Goal: Task Accomplishment & Management: Manage account settings

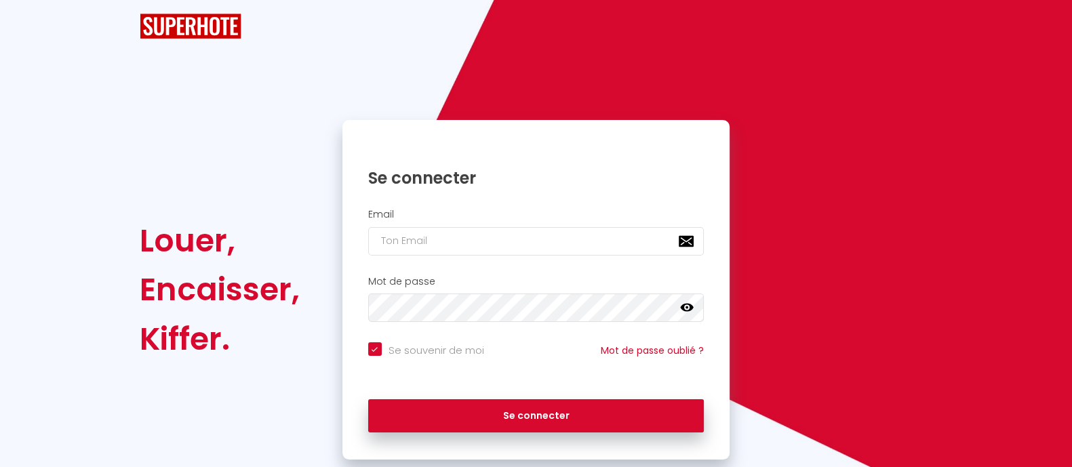
checkbox input "true"
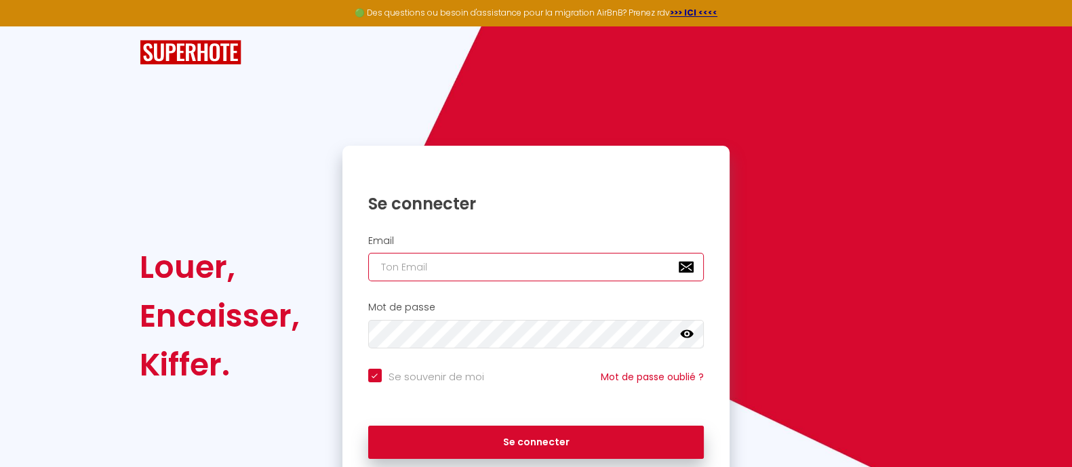
click at [478, 260] on input "email" at bounding box center [536, 267] width 336 height 28
paste input "[EMAIL_ADDRESS][DOMAIN_NAME]"
type input "[EMAIL_ADDRESS][DOMAIN_NAME]"
checkbox input "true"
type input "[EMAIL_ADDRESS][DOMAIN_NAME]"
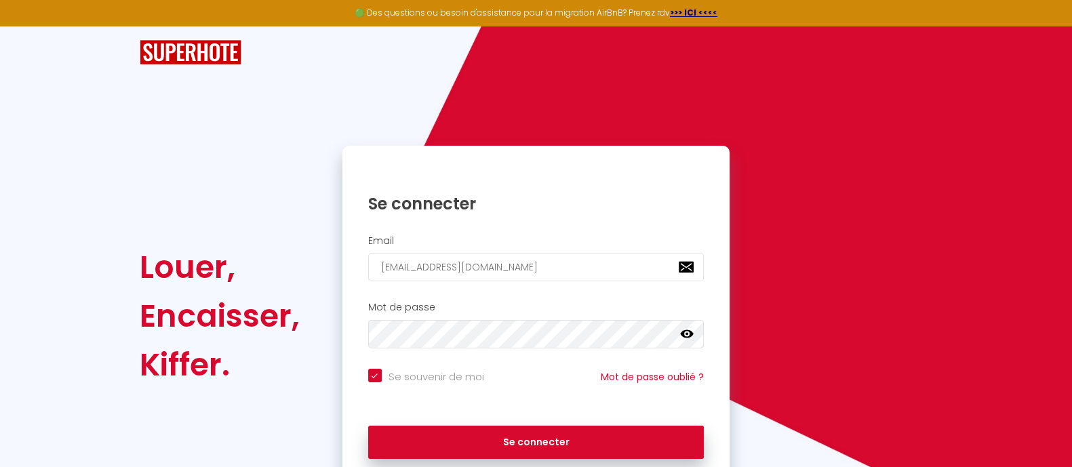
click at [373, 378] on input "Se souvenir de moi" at bounding box center [426, 376] width 116 height 14
checkbox input "false"
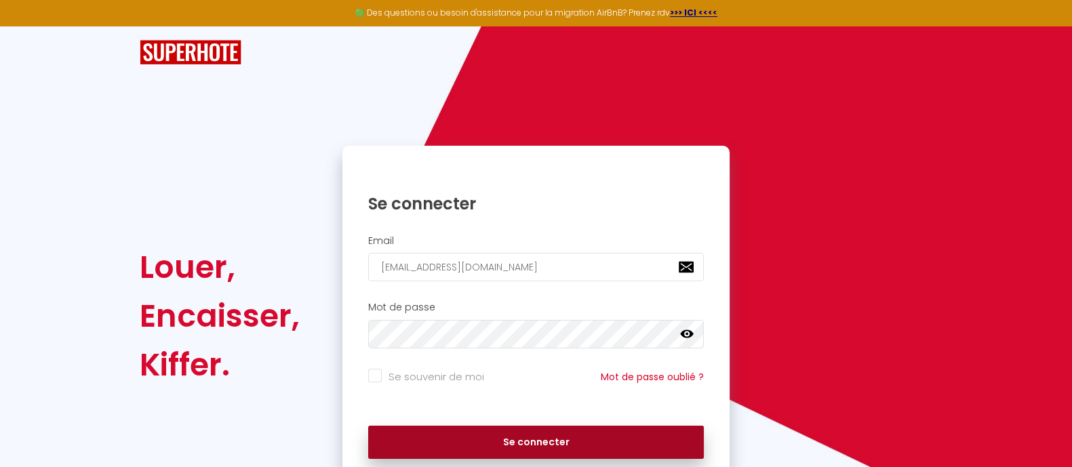
click at [513, 439] on button "Se connecter" at bounding box center [536, 443] width 336 height 34
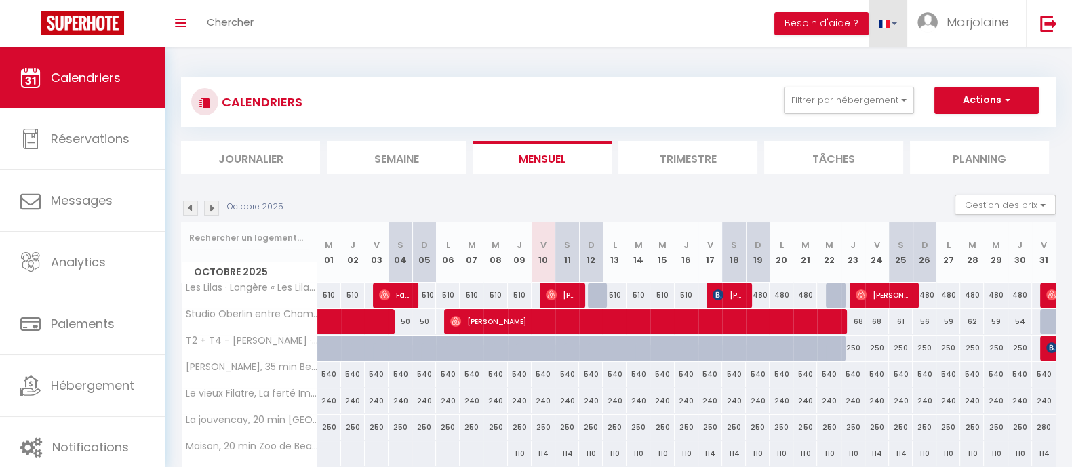
click at [892, 25] on link at bounding box center [888, 23] width 39 height 47
click at [888, 62] on span at bounding box center [884, 65] width 13 height 9
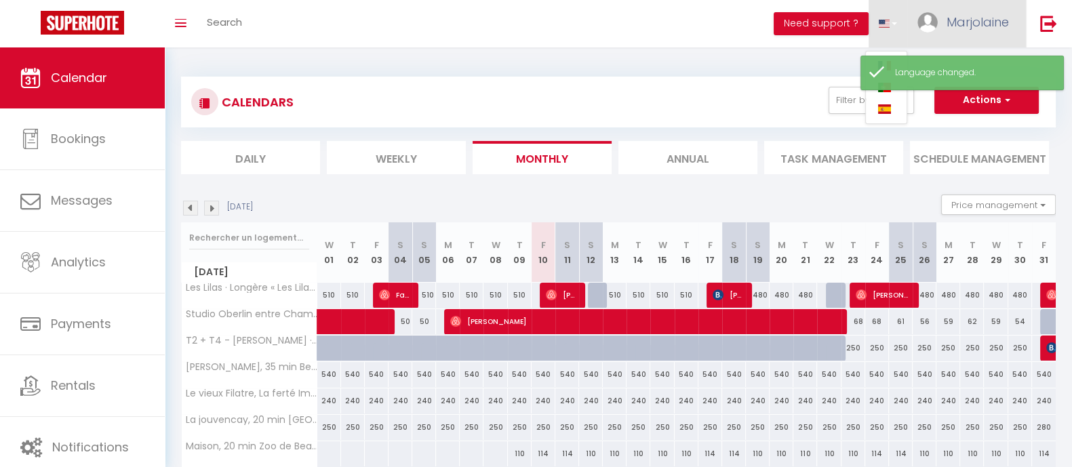
click at [967, 32] on link "Marjolaine" at bounding box center [966, 23] width 119 height 47
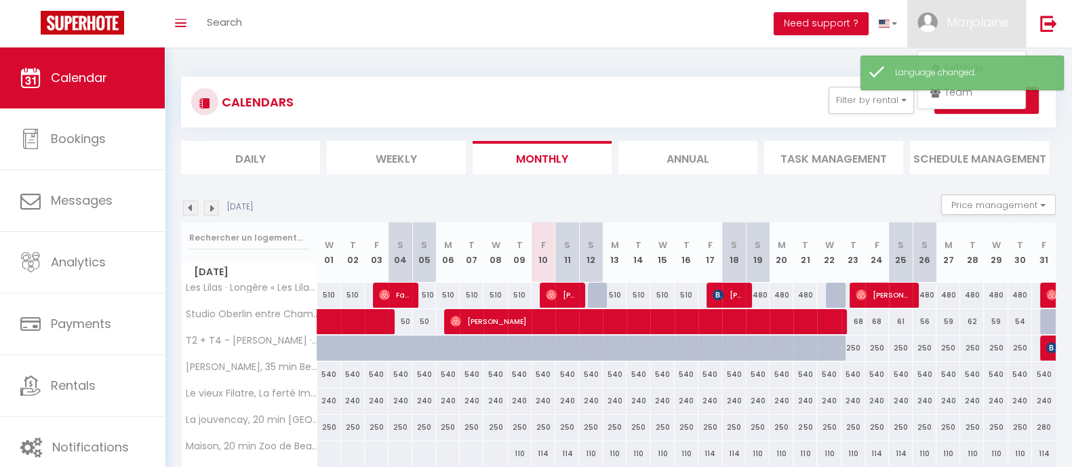
click at [622, 49] on div "CALENDARS Filter by rental Cottage 6 places Cottage 6P [GEOGRAPHIC_DATA]-251 [G…" at bounding box center [618, 474] width 907 height 854
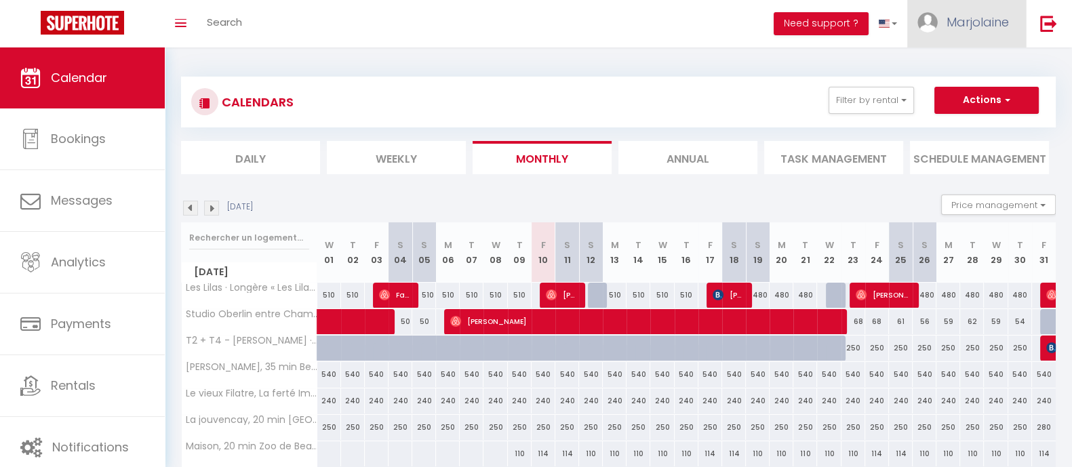
click at [986, 22] on span "Marjolaine" at bounding box center [978, 22] width 62 height 17
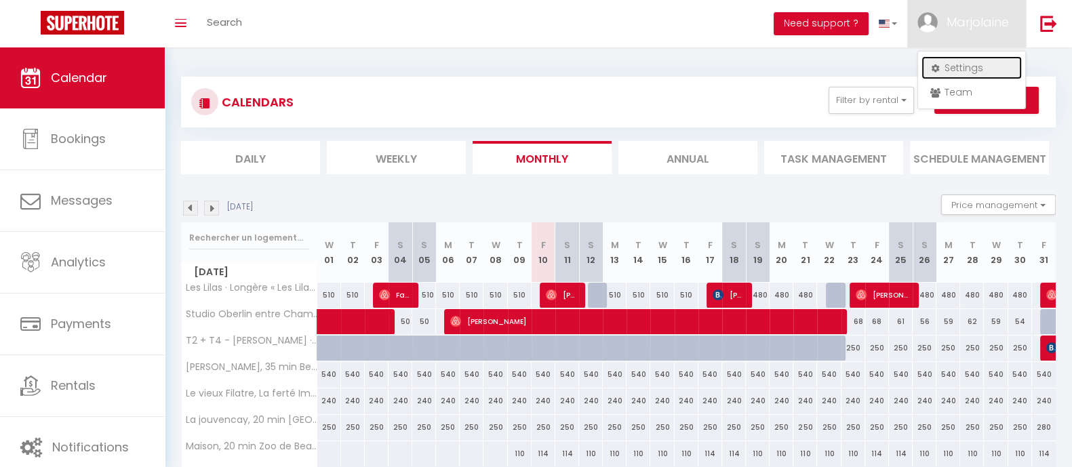
click at [964, 66] on link "Settings" at bounding box center [972, 67] width 100 height 23
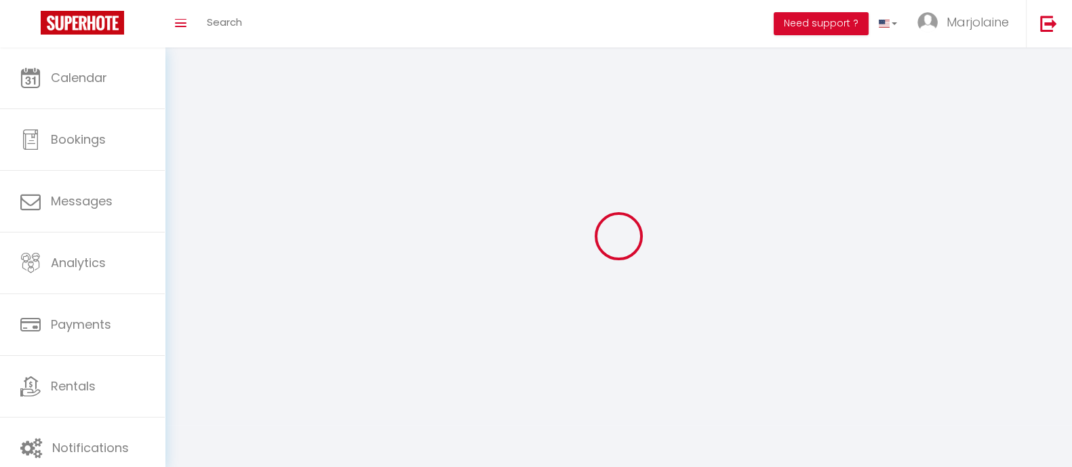
type input "Marjolaine"
type input "Labbé"
type input "0781848598"
type input "1856 [GEOGRAPHIC_DATA]"
type input "41700"
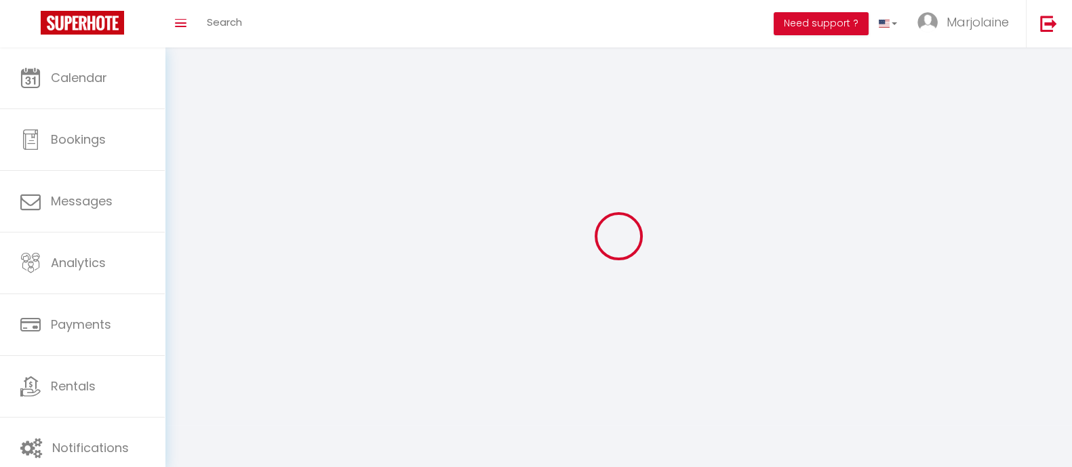
type input "Chémery"
type input "zch93jcSoOQOKPJROmKttuld7"
type input "YfynBhTiNQ6slCckTjmltTOfY"
select select "28"
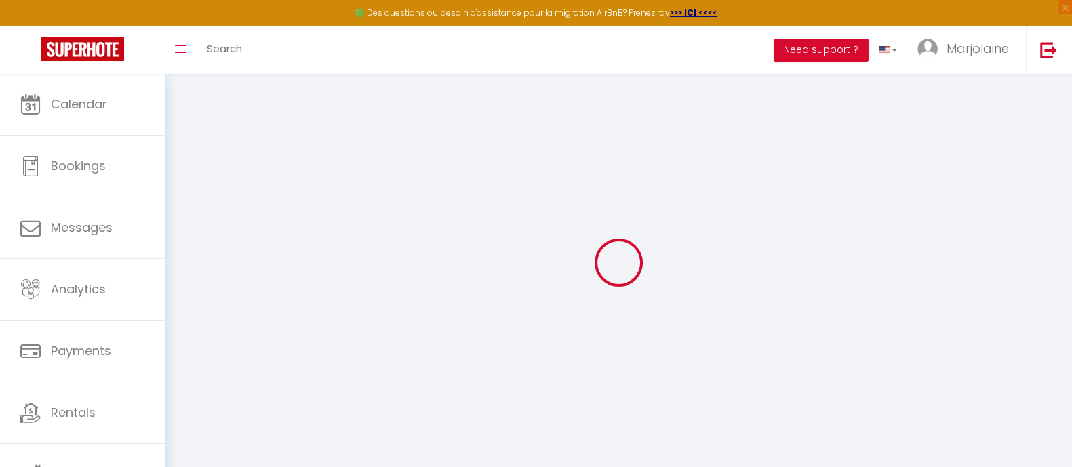
type input "zch93jcSoOQOKPJROmKttuld7"
type input "YfynBhTiNQ6slCckTjmltTOfY"
type input "[URL][DOMAIN_NAME]"
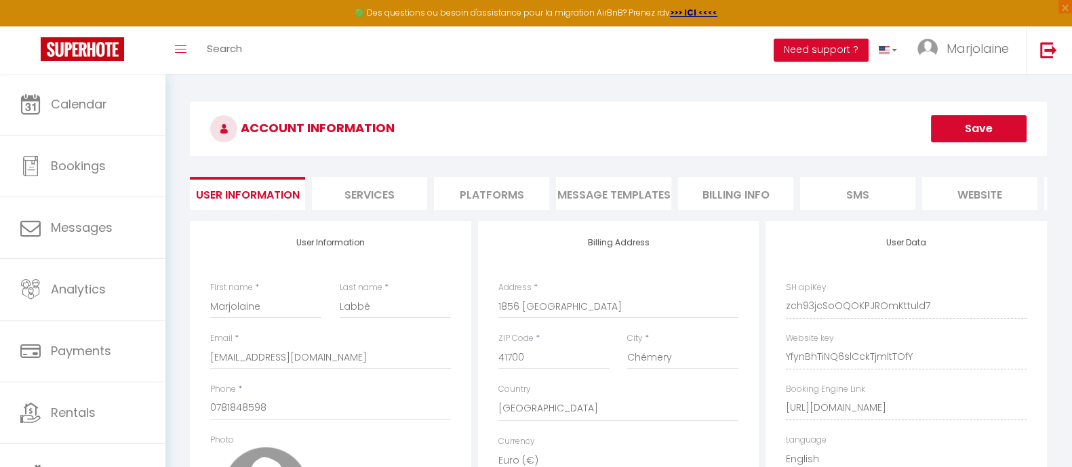
click at [348, 189] on li "Services" at bounding box center [369, 193] width 115 height 33
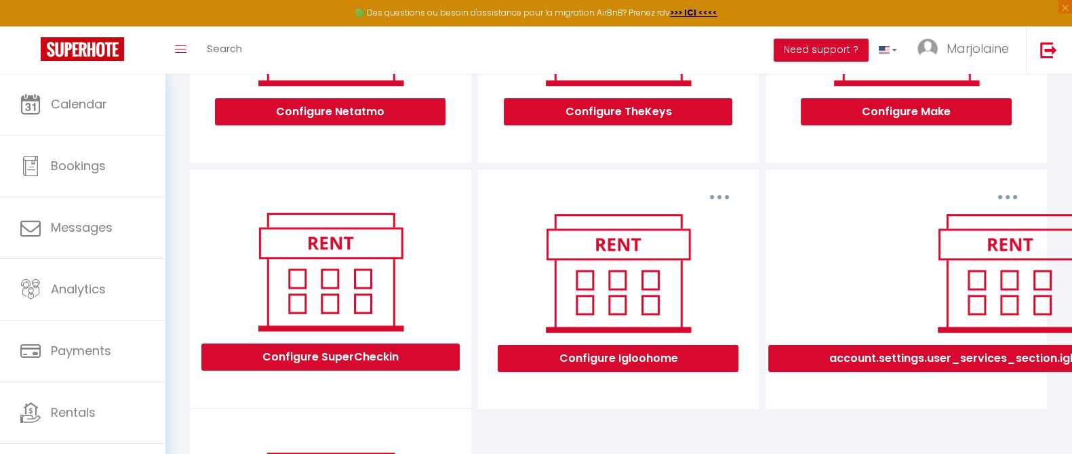
scroll to position [338, 0]
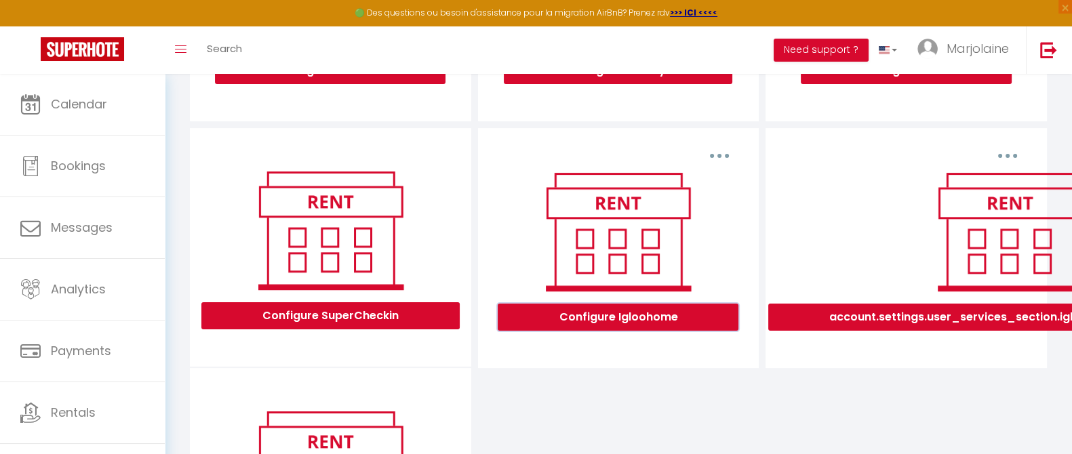
click at [669, 325] on button "Configure Igloohome" at bounding box center [618, 317] width 241 height 27
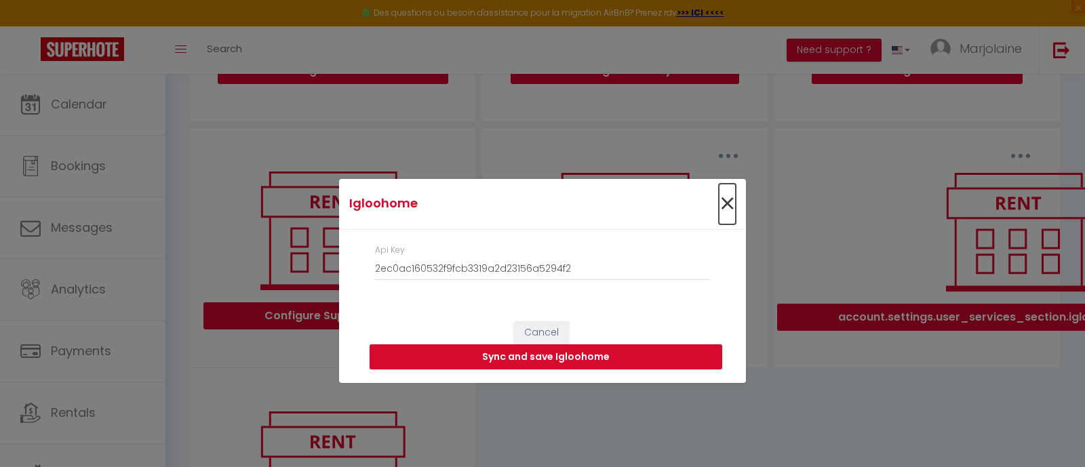
click at [722, 205] on span "×" at bounding box center [727, 204] width 17 height 41
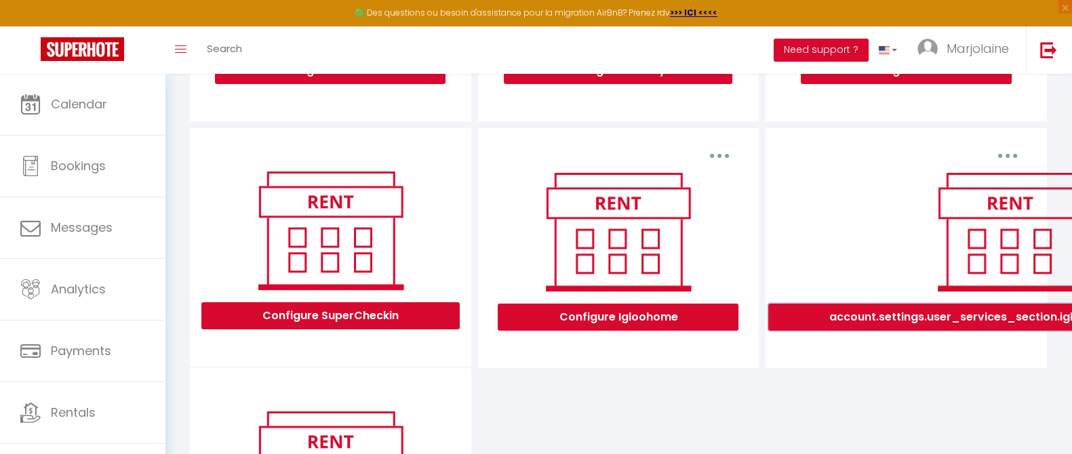
click at [987, 329] on button "account.settings.user_services_section.igloohomev2.configure" at bounding box center [1009, 317] width 483 height 27
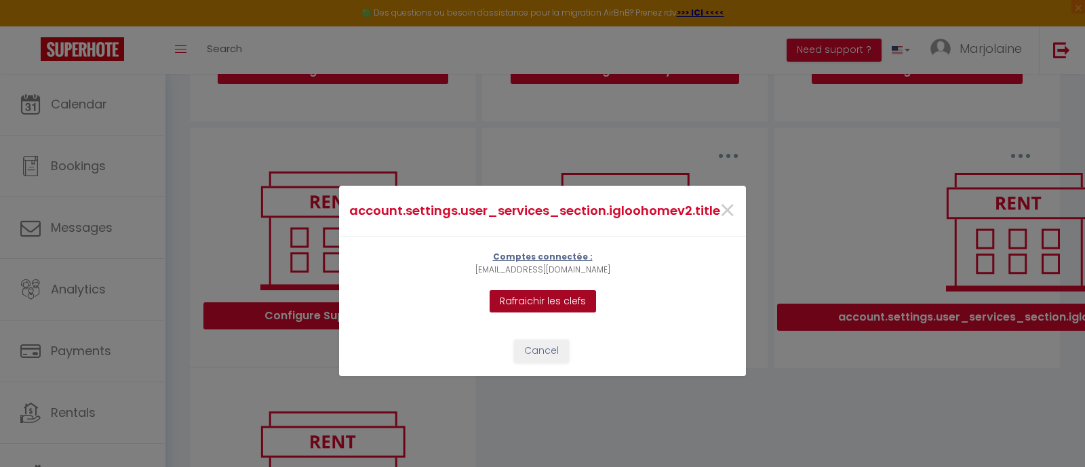
click at [580, 296] on button "Rafraichir les clefs" at bounding box center [543, 301] width 106 height 23
click at [549, 260] on p "Comptes connectée :" at bounding box center [542, 257] width 135 height 13
click at [549, 304] on button "Rafraichir les clefs" at bounding box center [543, 301] width 106 height 23
click at [728, 210] on span "×" at bounding box center [727, 211] width 17 height 41
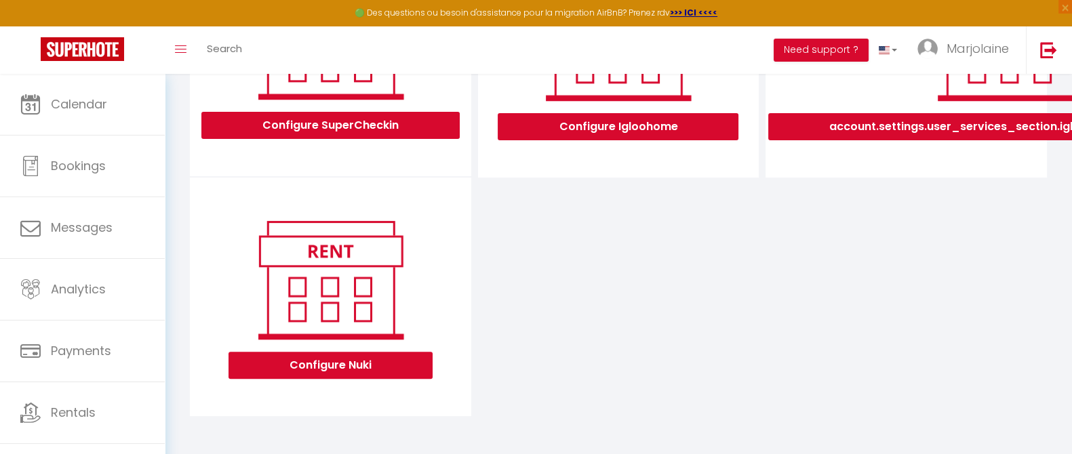
scroll to position [287, 0]
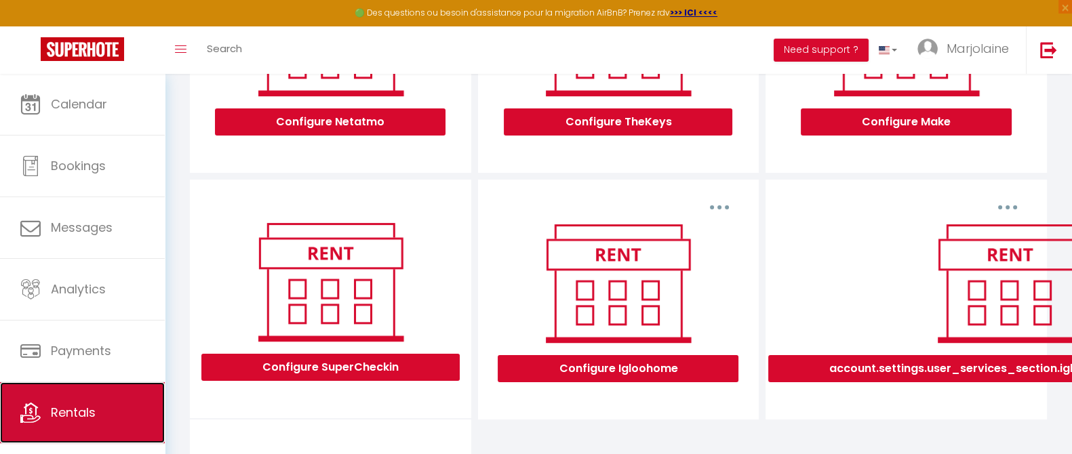
click at [81, 417] on span "Rentals" at bounding box center [73, 412] width 45 height 17
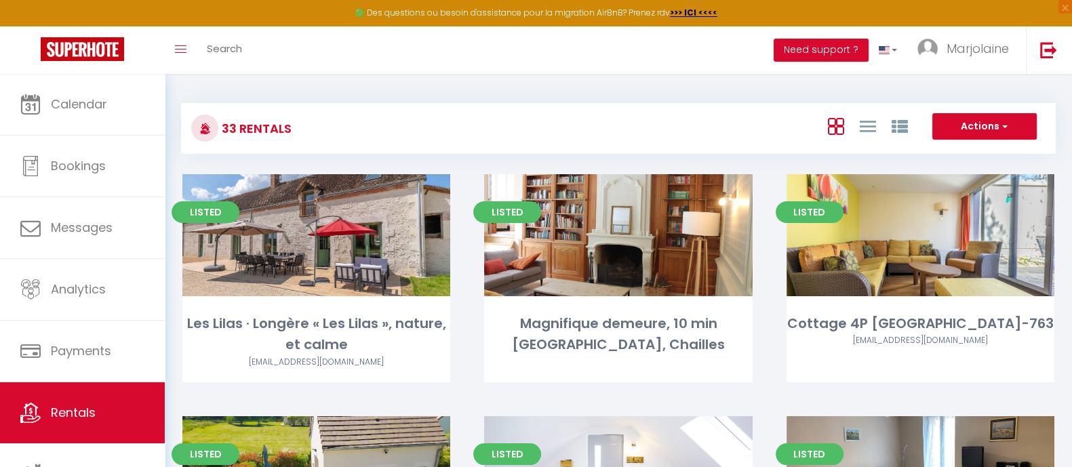
click at [703, 52] on div "Toggle menubar Search BUTTON Need support ? Marjolaine Settings Team" at bounding box center [580, 49] width 964 height 47
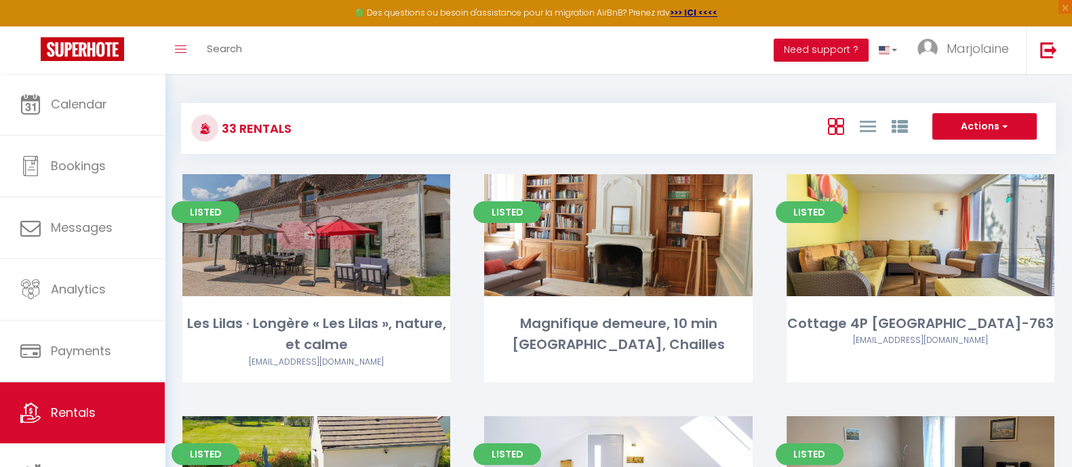
click at [391, 279] on div "Edit" at bounding box center [316, 235] width 268 height 122
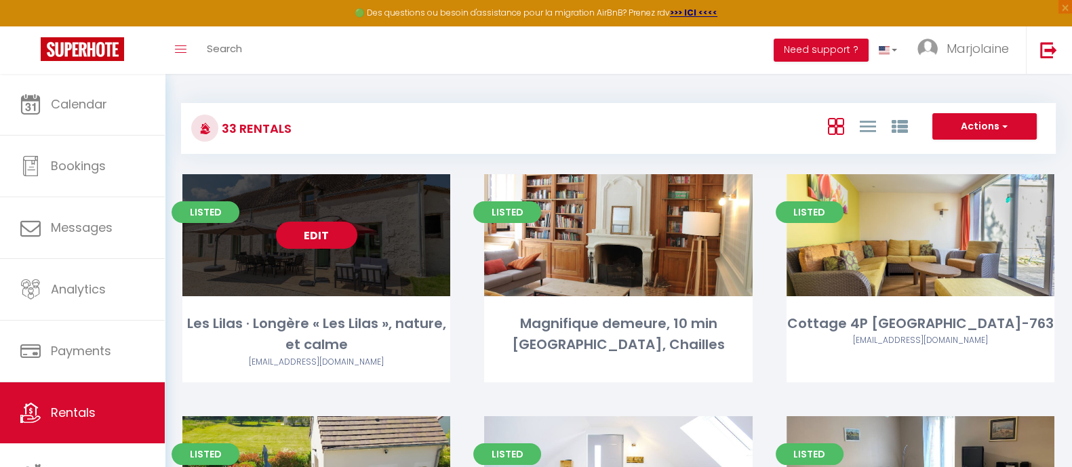
click at [288, 236] on link "Edit" at bounding box center [316, 235] width 81 height 27
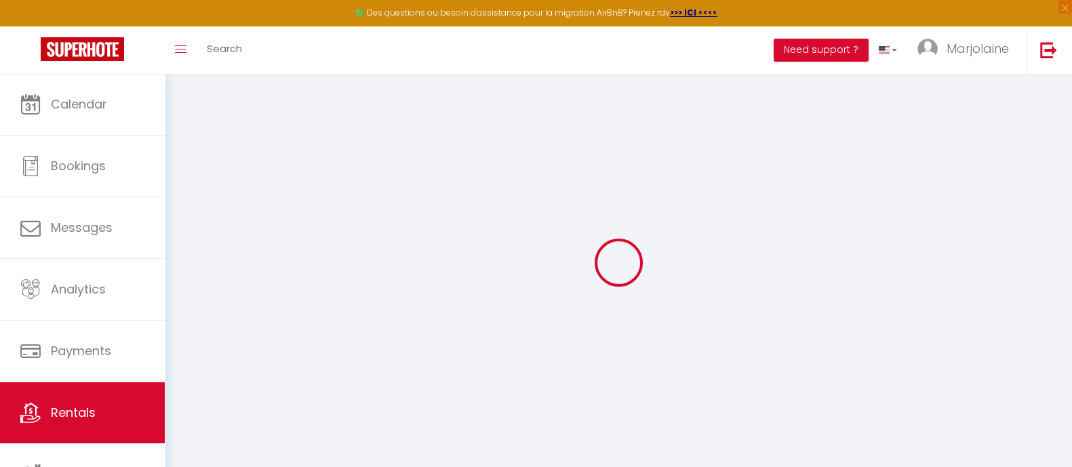
select select
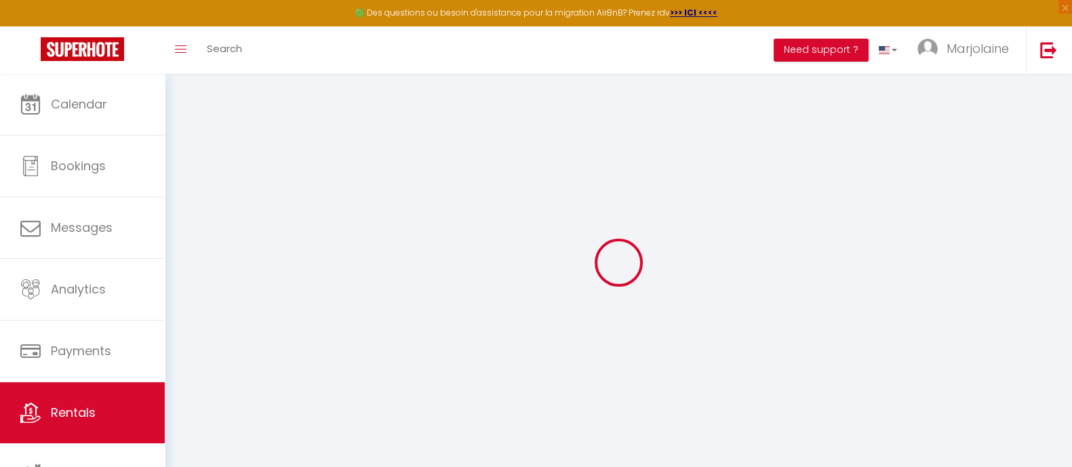
checkbox input "false"
checkbox input "true"
checkbox input "false"
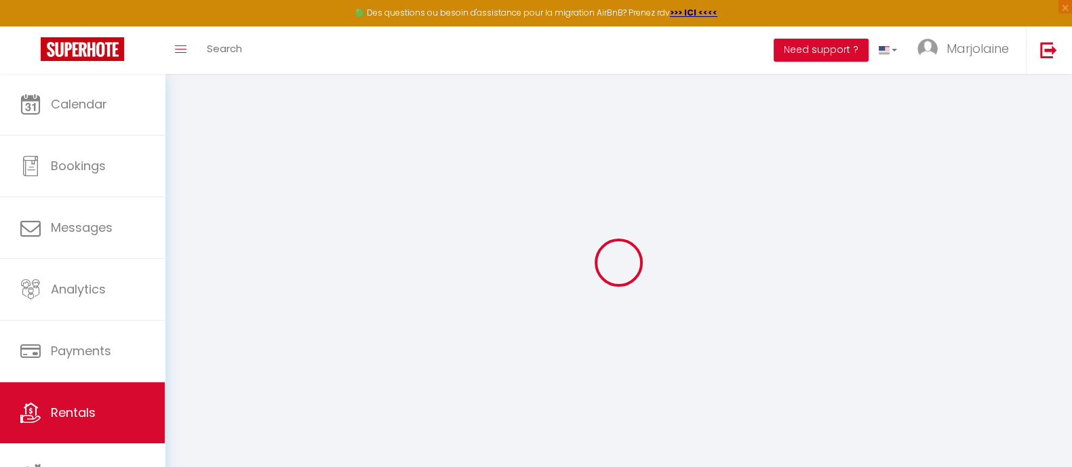
checkbox input "true"
checkbox input "false"
select select "16:00"
select select "22:00"
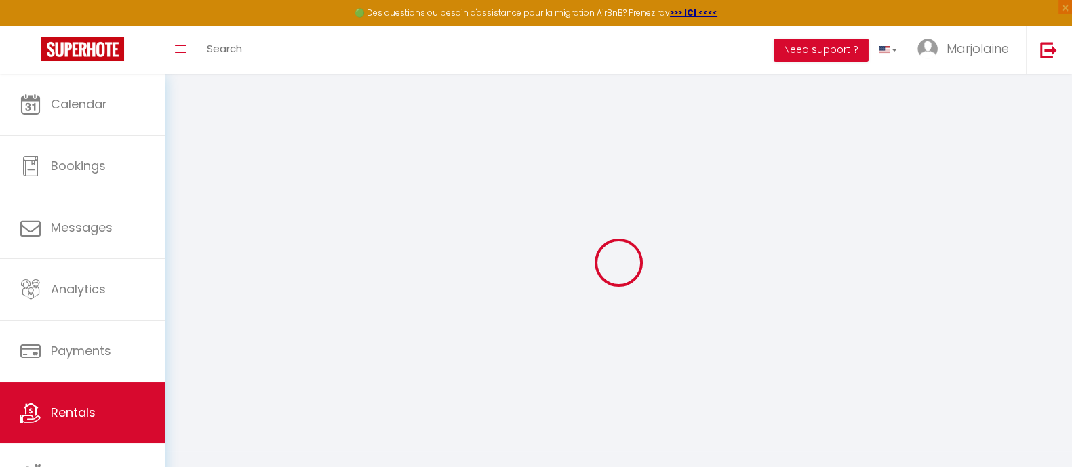
select select "11:00"
select select "30"
select select "120"
checkbox input "false"
checkbox input "true"
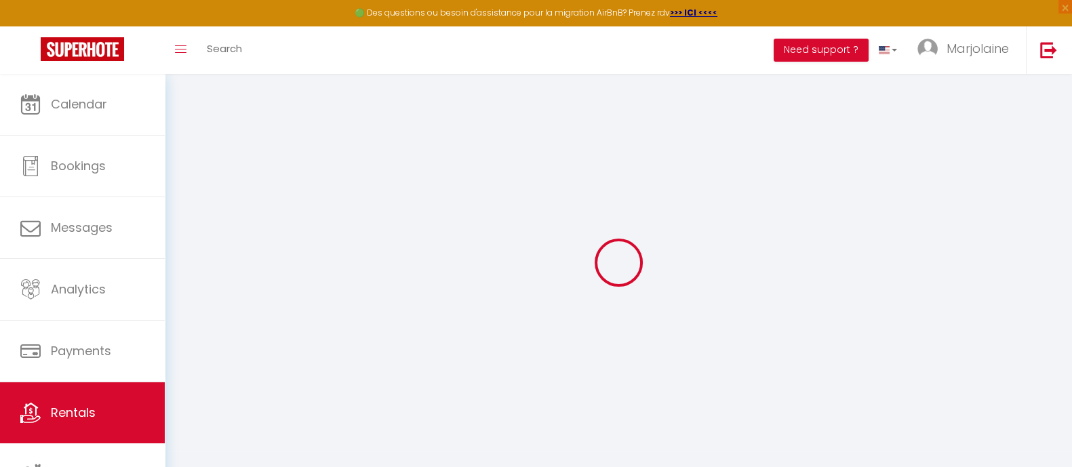
checkbox input "true"
checkbox input "false"
checkbox input "true"
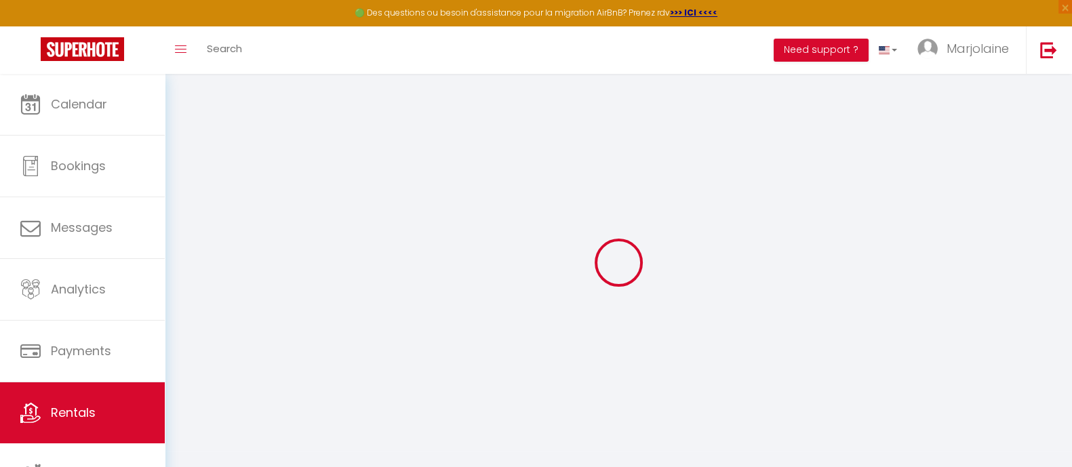
checkbox input "false"
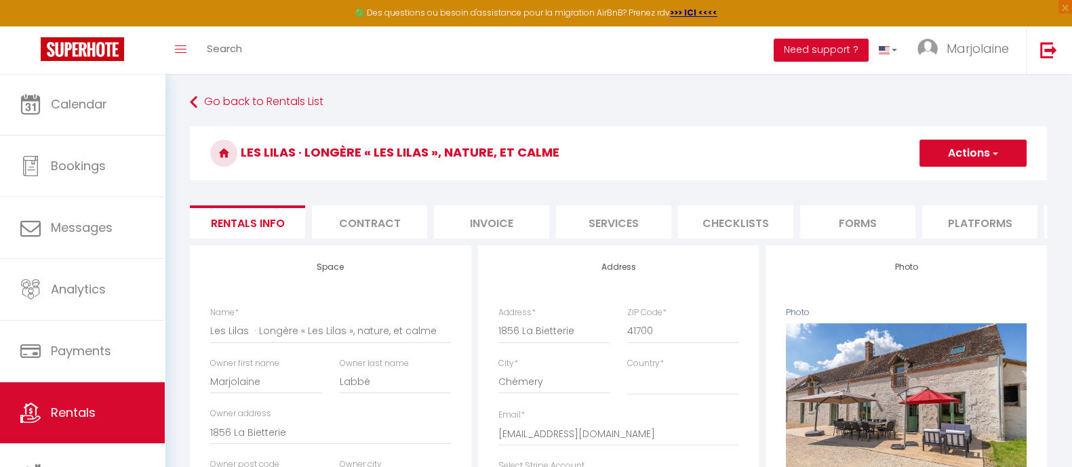
click at [617, 216] on li "Services" at bounding box center [613, 221] width 115 height 33
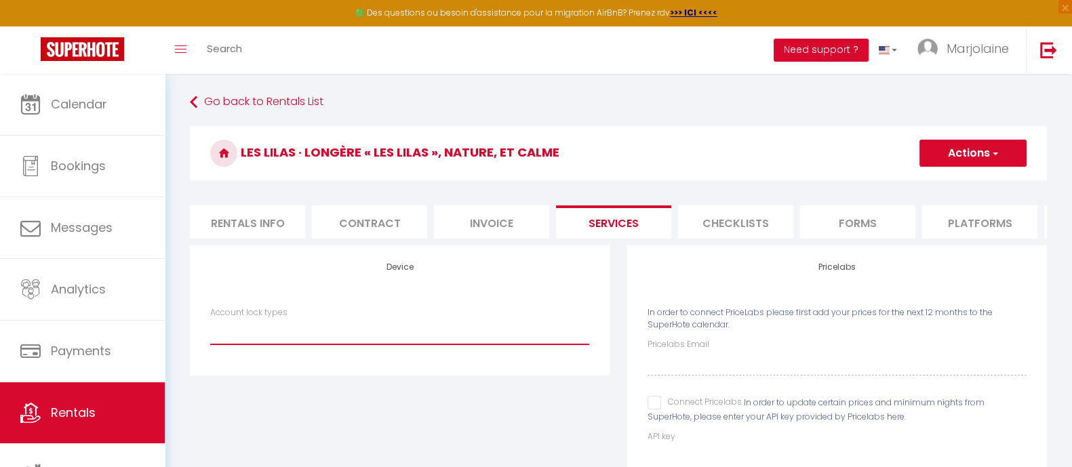
click at [276, 334] on select "Igloohome IgloohomeV2" at bounding box center [399, 332] width 379 height 26
select select "IgloohomeV2"
click at [210, 331] on select "Igloohome IgloohomeV2" at bounding box center [399, 332] width 379 height 26
checkbox input "false"
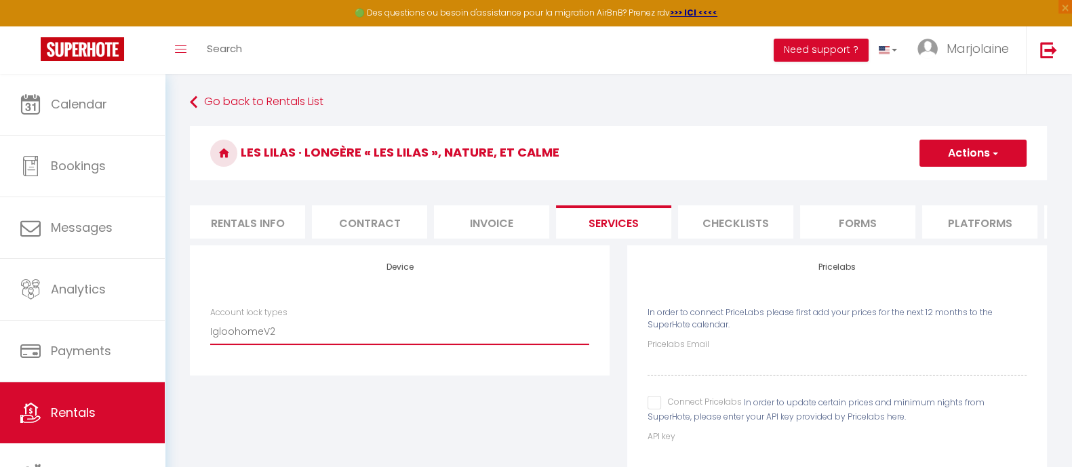
checkbox input "false"
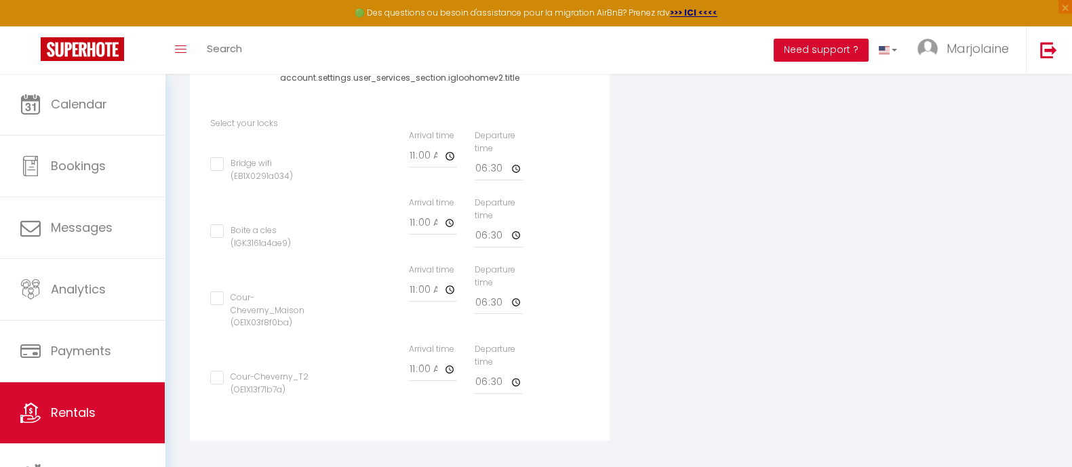
scroll to position [486, 0]
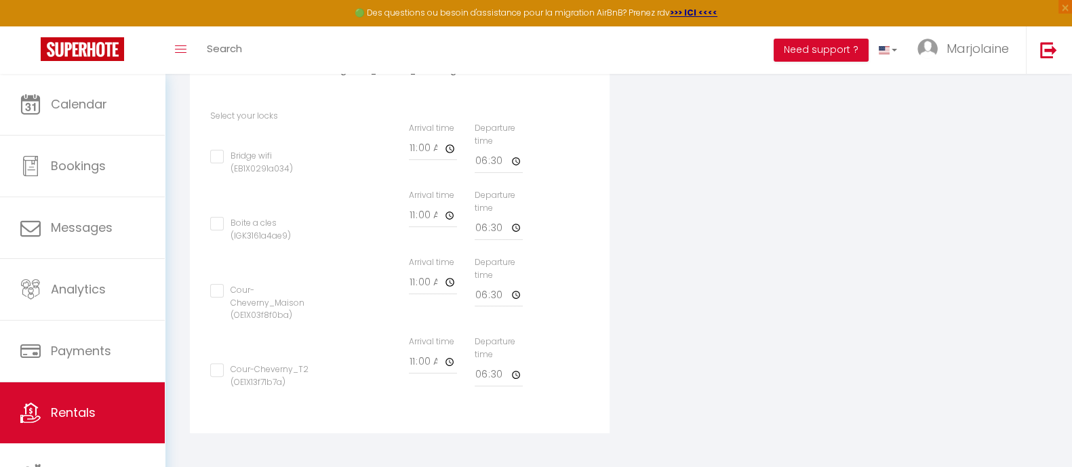
click at [593, 394] on div "Cour-Cheverny_T2 (OE1X13f71b7a) Type Building [GEOGRAPHIC_DATA] Arrival time 11…" at bounding box center [399, 369] width 397 height 67
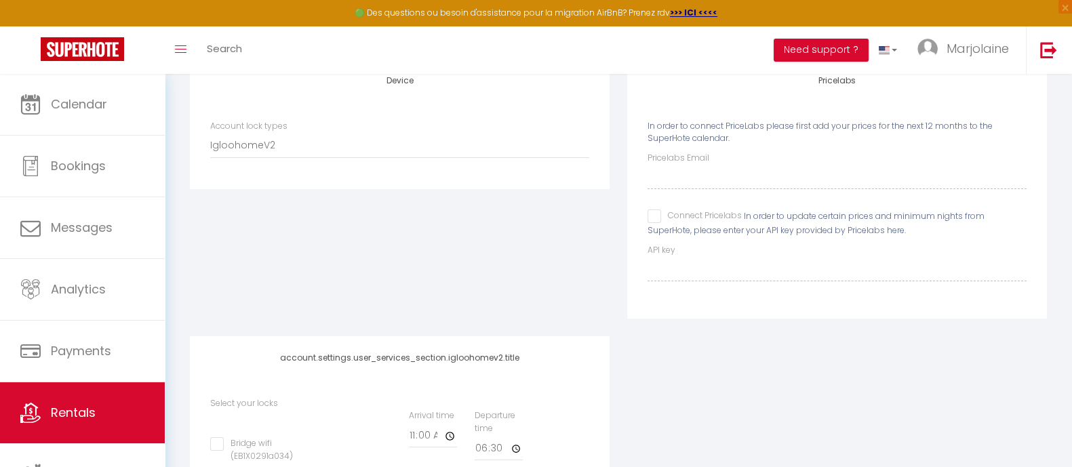
scroll to position [0, 0]
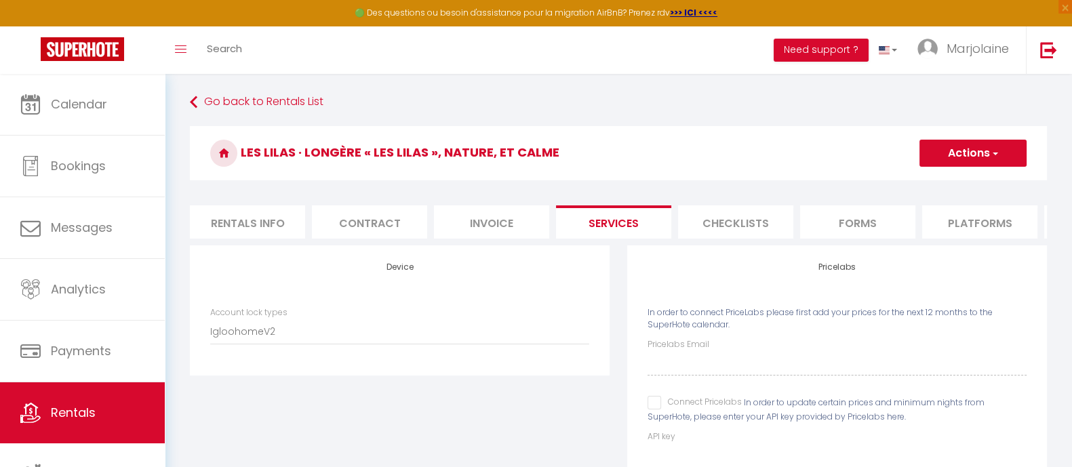
click at [848, 223] on li "Forms" at bounding box center [857, 221] width 115 height 33
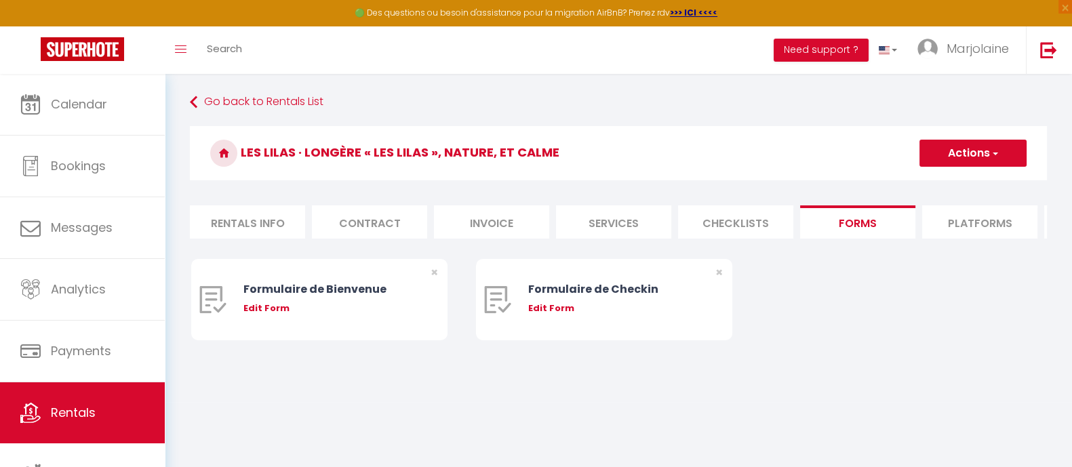
click at [987, 225] on li "Platforms" at bounding box center [979, 221] width 115 height 33
select select
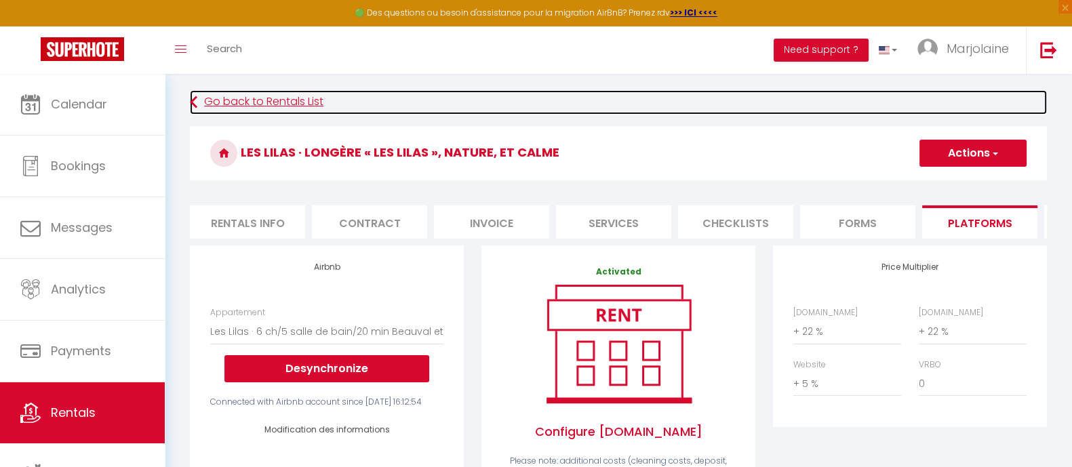
click at [190, 104] on icon at bounding box center [193, 102] width 7 height 24
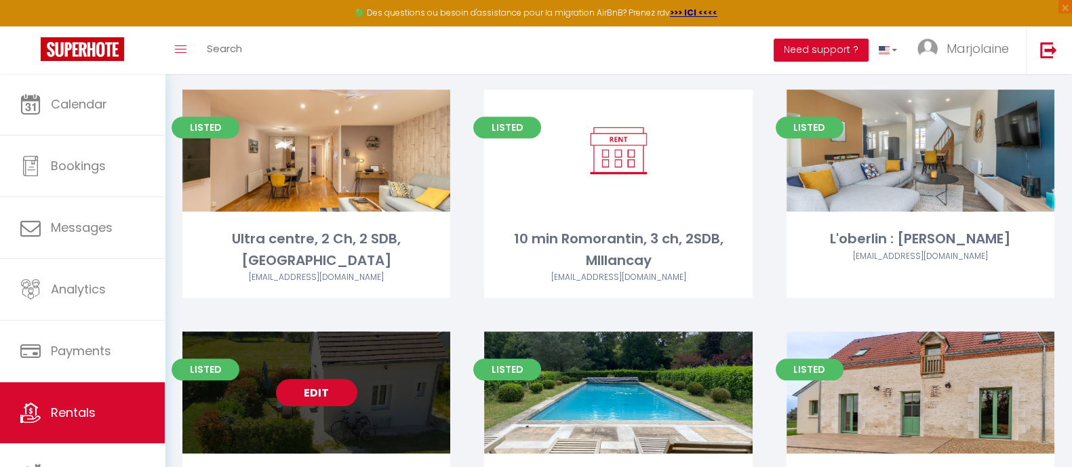
scroll to position [1865, 0]
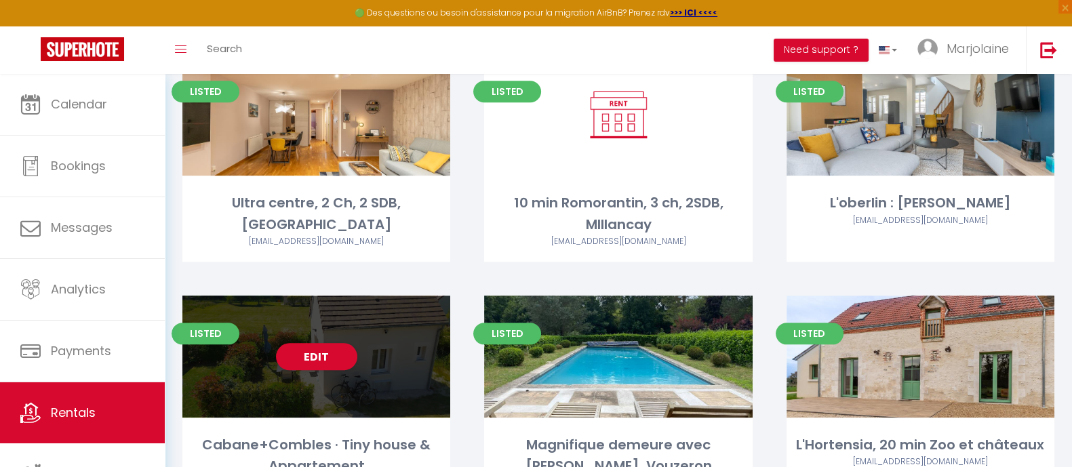
click at [421, 336] on div "Edit" at bounding box center [316, 357] width 268 height 122
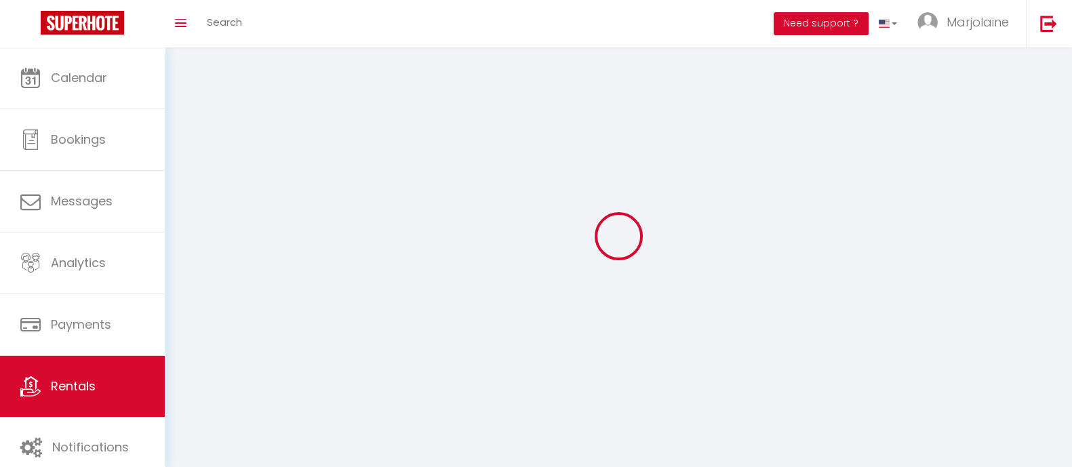
select select "1"
select select
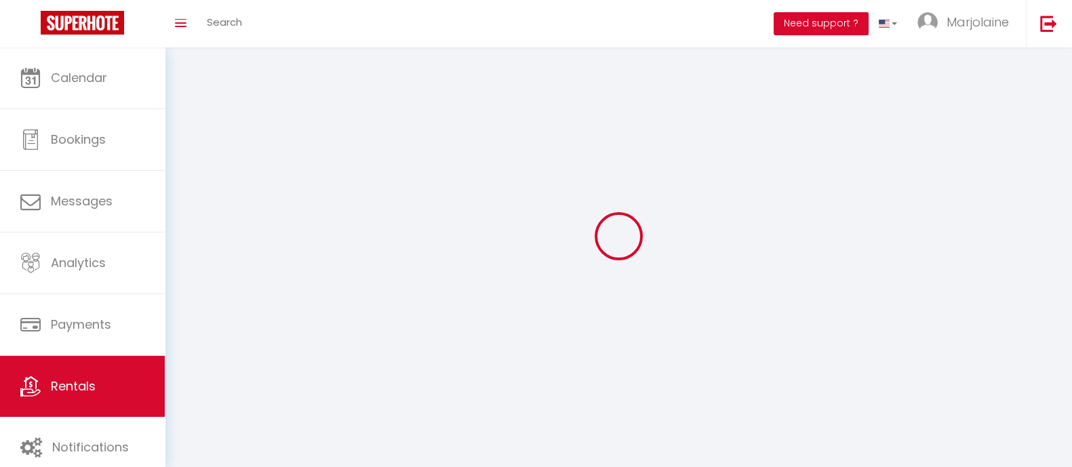
select select
checkbox input "false"
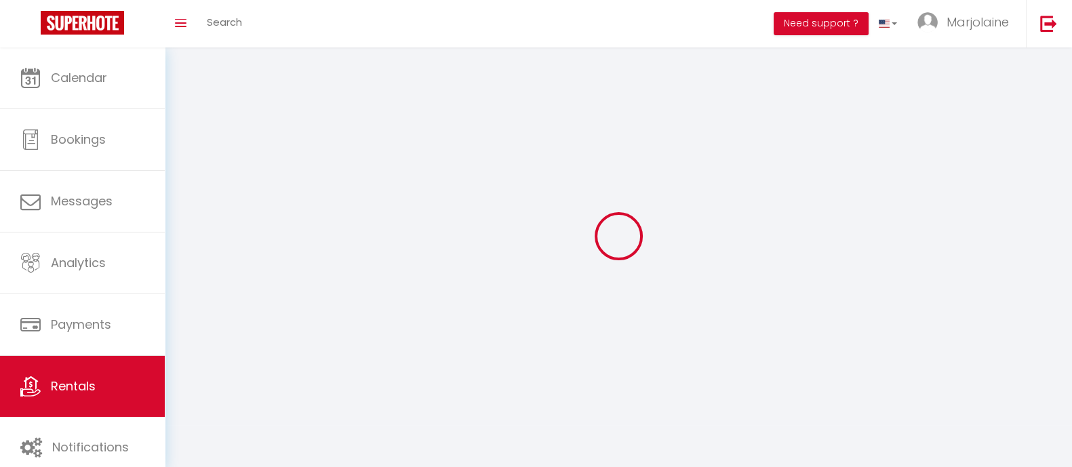
select select
select select "28"
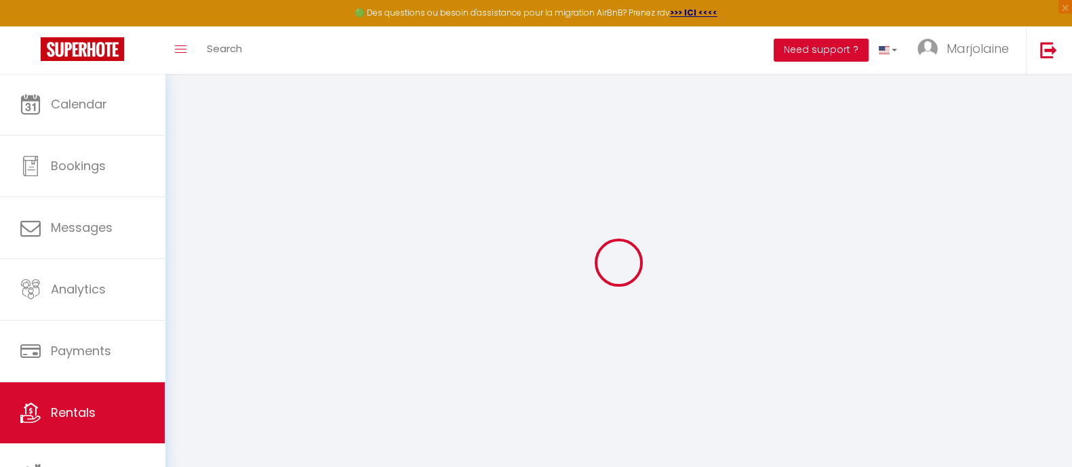
select select
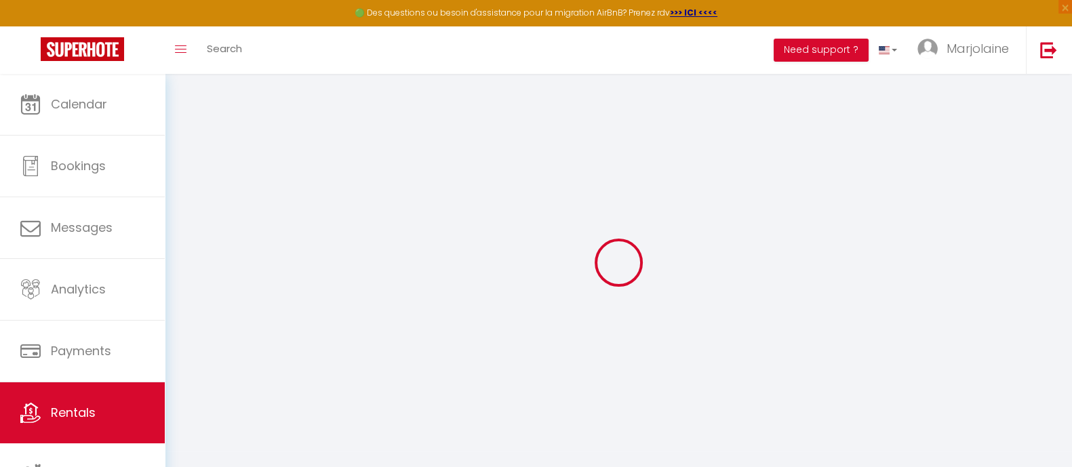
select select
checkbox input "false"
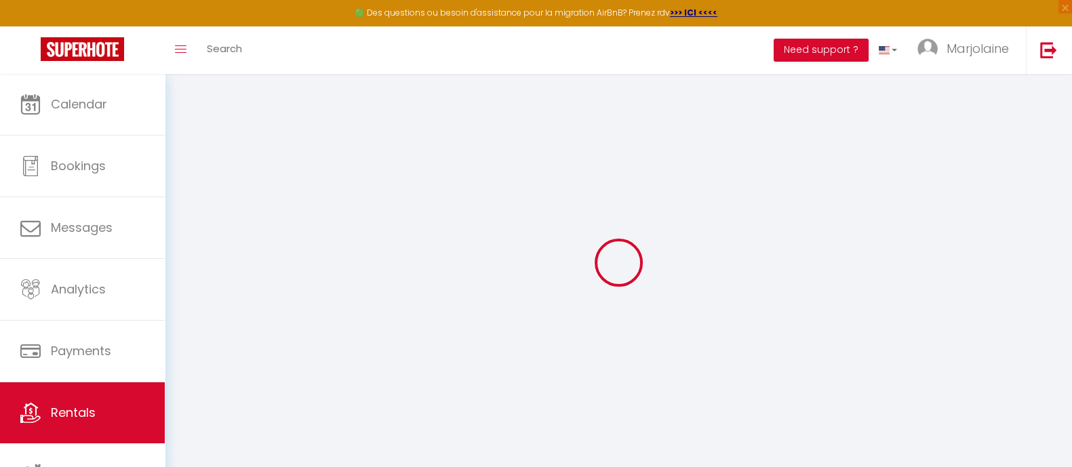
select select
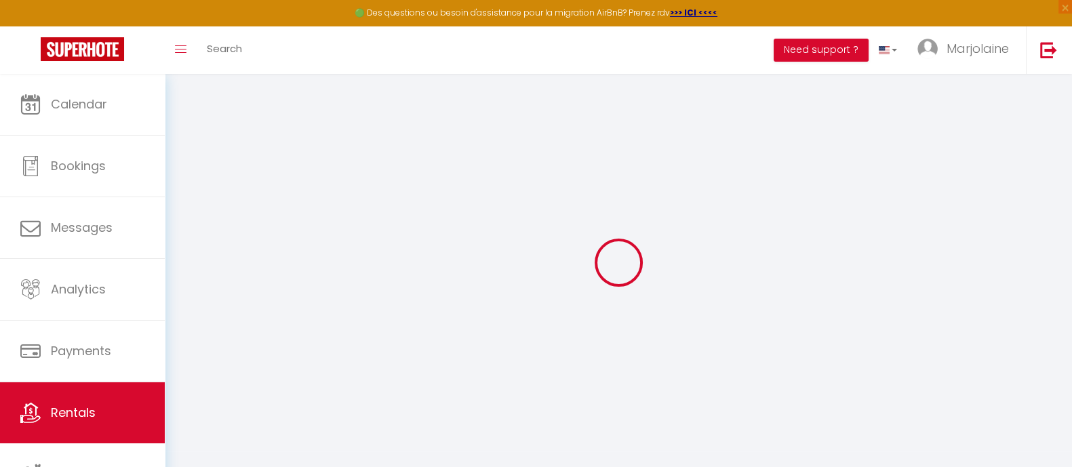
select select
checkbox input "false"
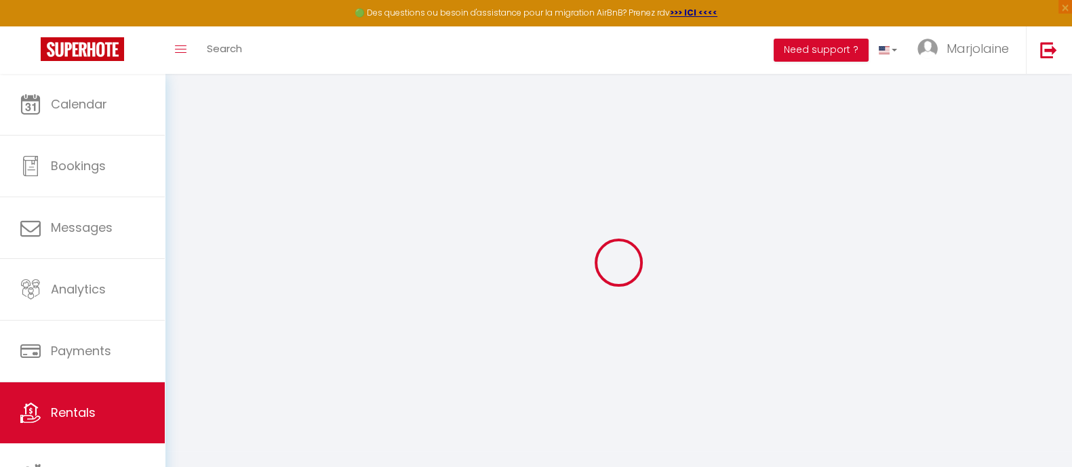
checkbox input "false"
select select
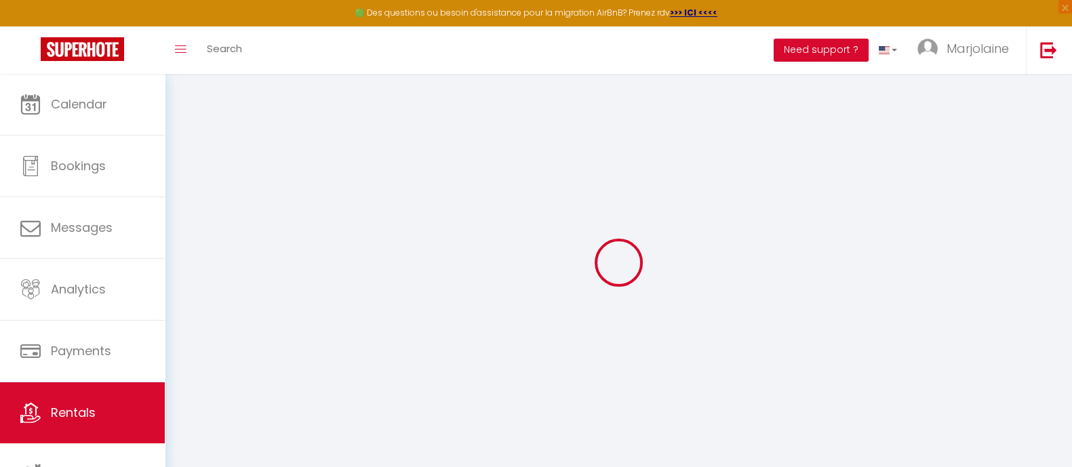
select select
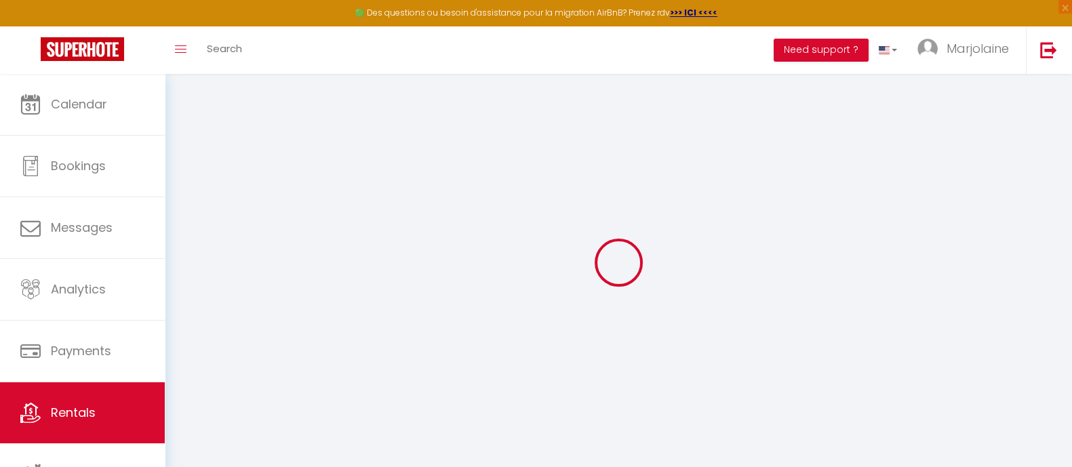
checkbox input "false"
select select
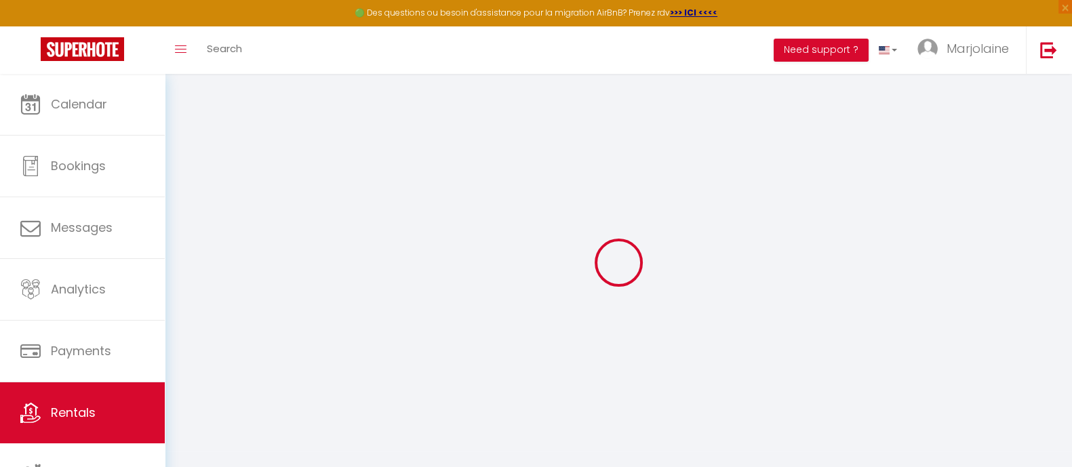
select select
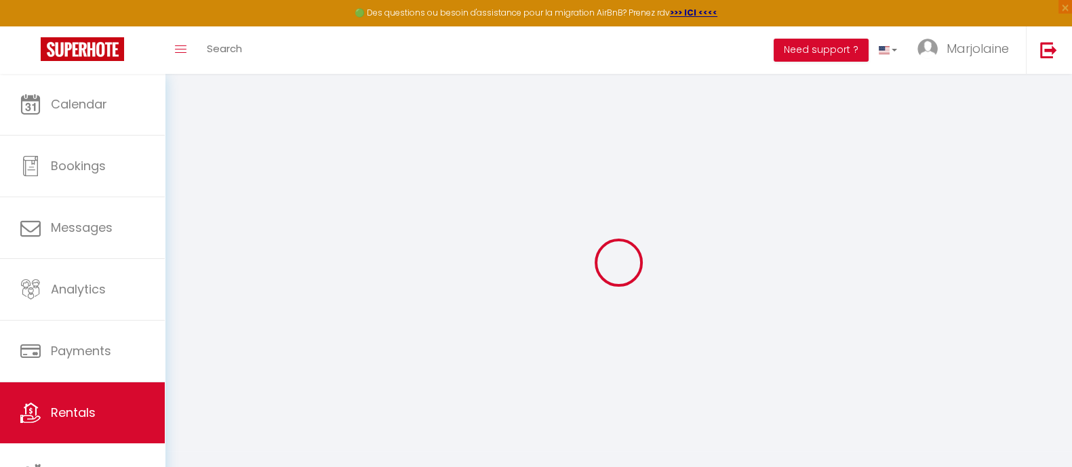
select select
checkbox input "false"
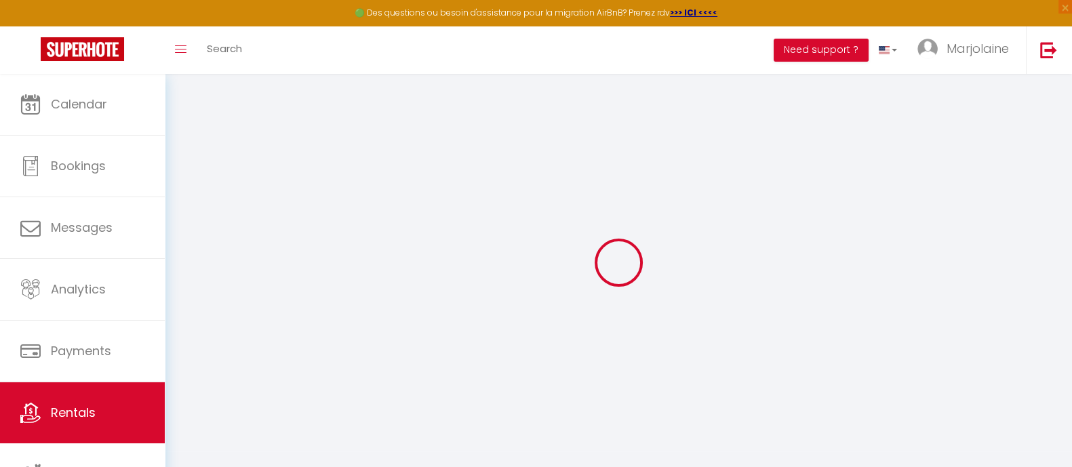
checkbox input "false"
select select
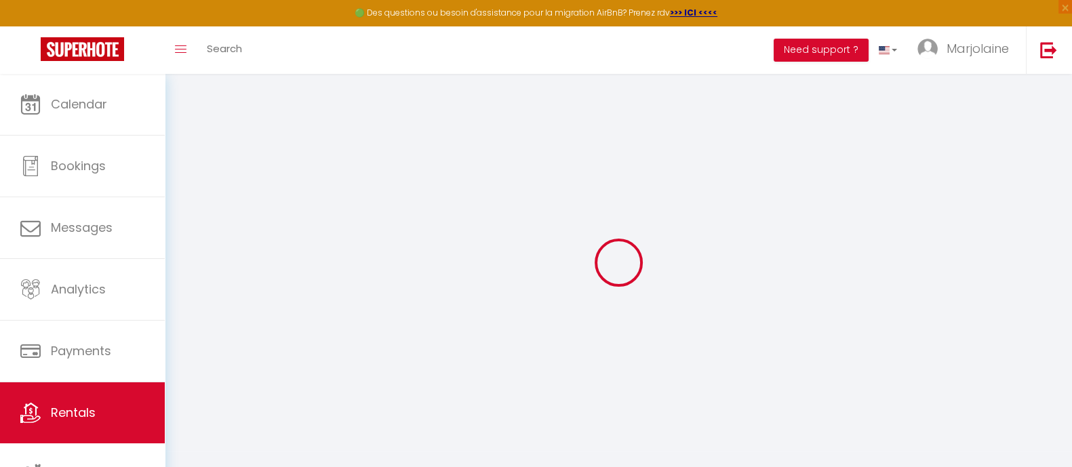
select select
checkbox input "false"
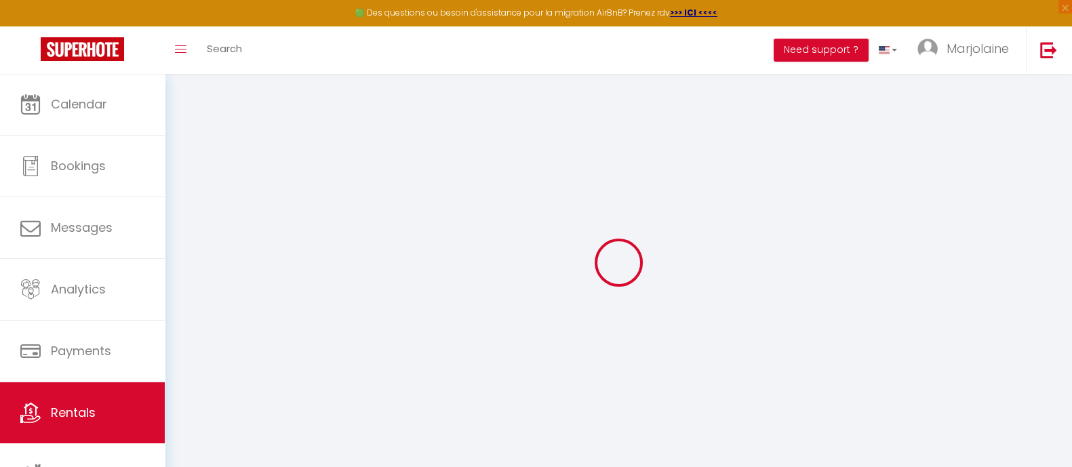
checkbox input "false"
select select
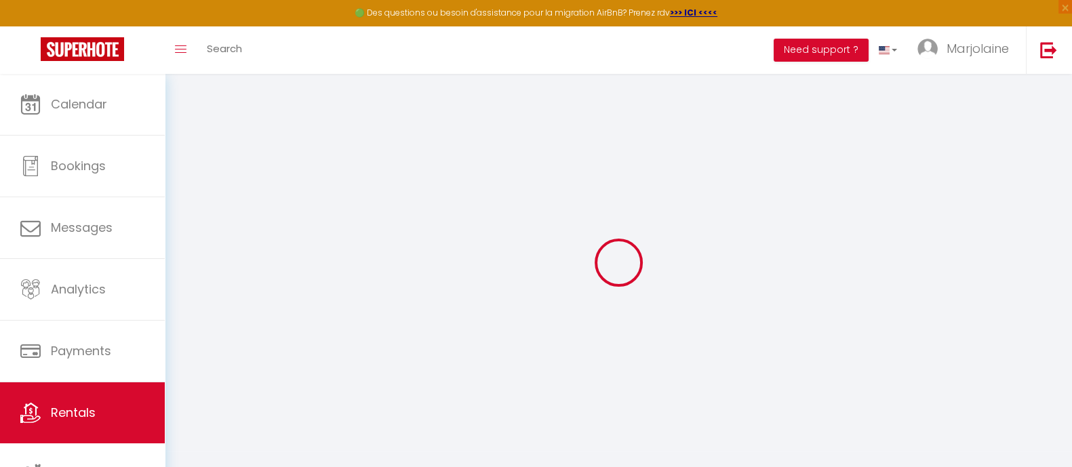
type input "Cabane+Combles · Tiny house & Appartement Chambord/Beauval/Cheverny"
type input "[PERSON_NAME]"
type input "Nouveau"
type input "[STREET_ADDRESS]"
type input "41250"
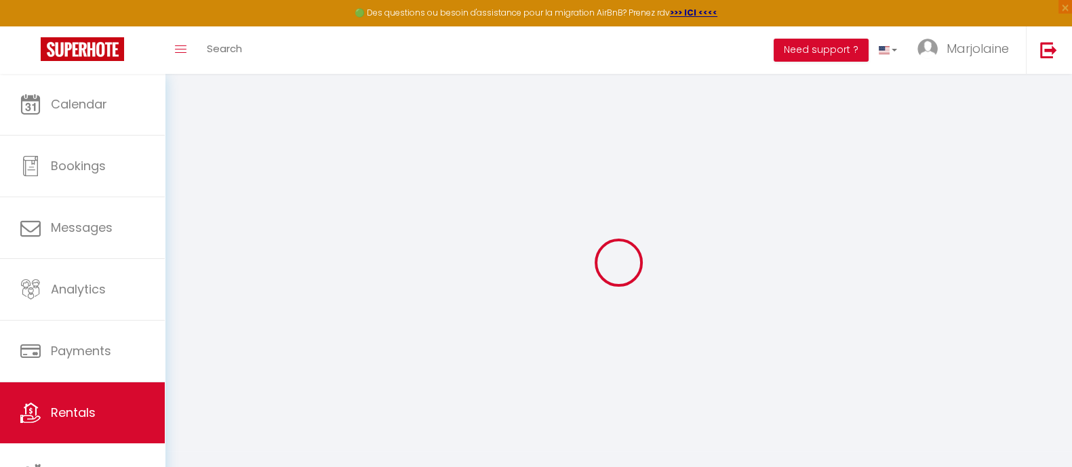
type input "Tour en sologne"
select select "houses"
select select "2"
type input "120"
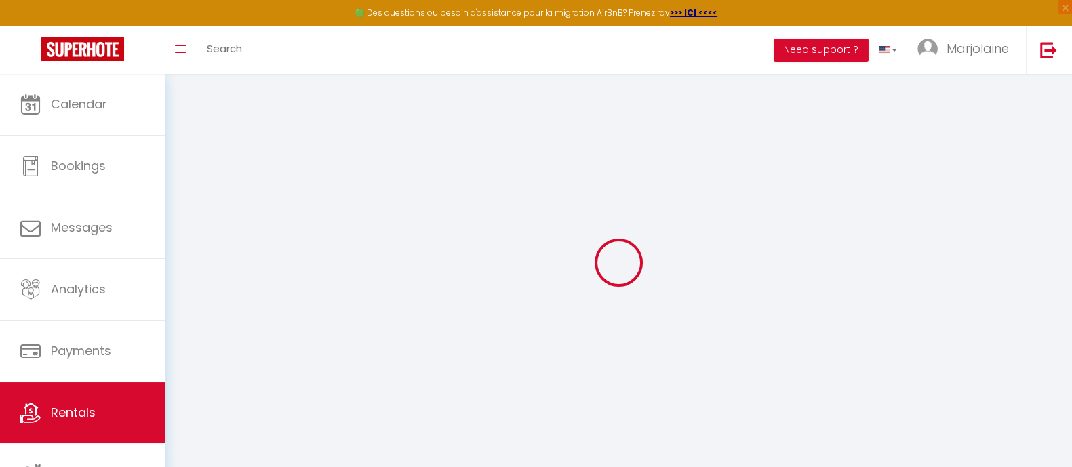
select select
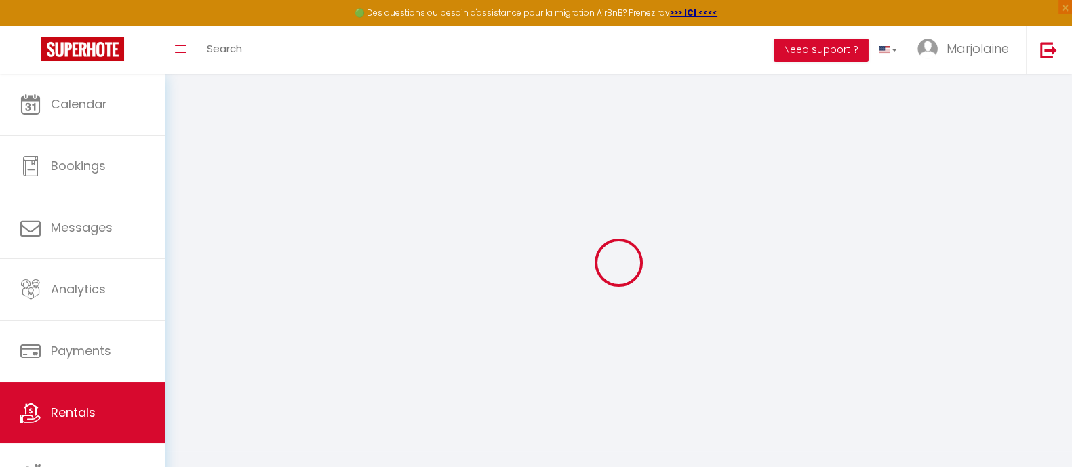
type input "[STREET_ADDRESS]"
type input "41250"
type input "Tour-en-[GEOGRAPHIC_DATA]"
type input "[EMAIL_ADDRESS][DOMAIN_NAME]"
select select
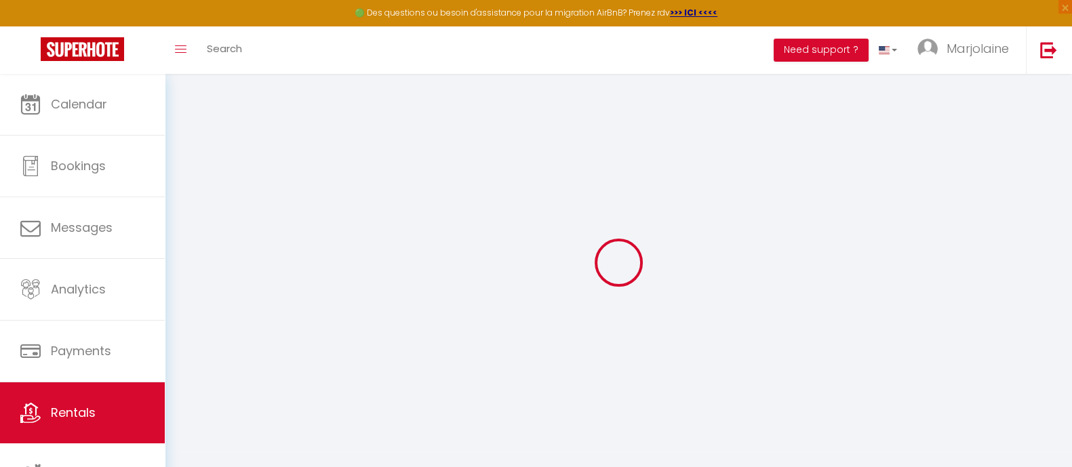
checkbox input "false"
type input "0"
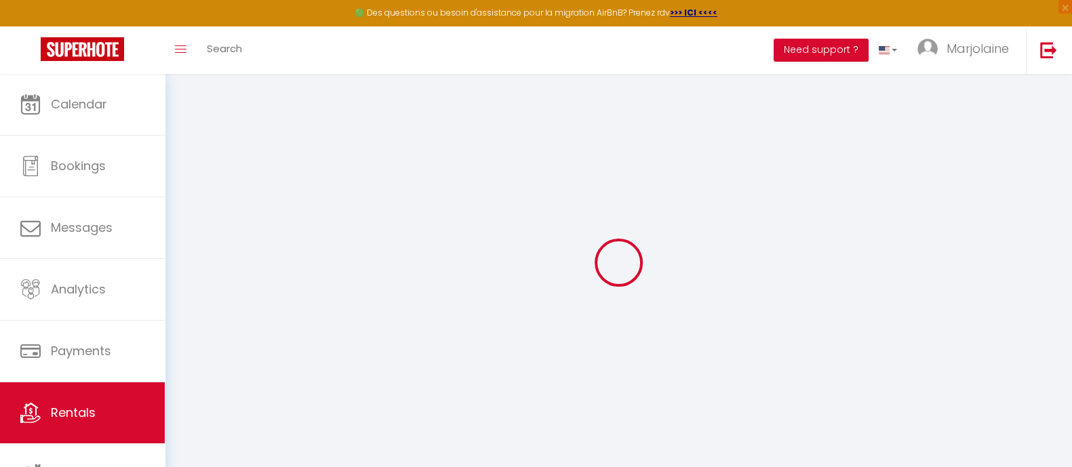
type input "0"
select select "+ 23 %"
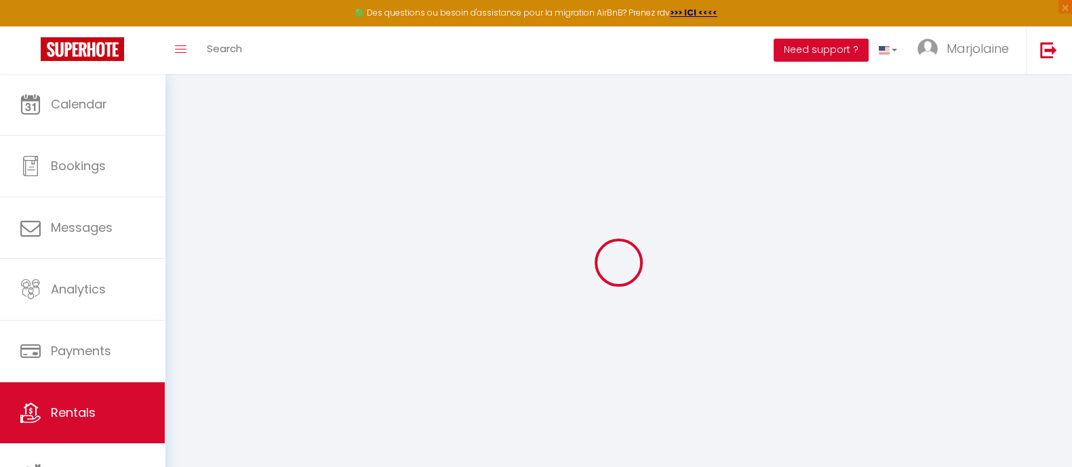
select select "+ 5 %"
select select "+ 22 %"
select select "14078-714834969324465305"
select select
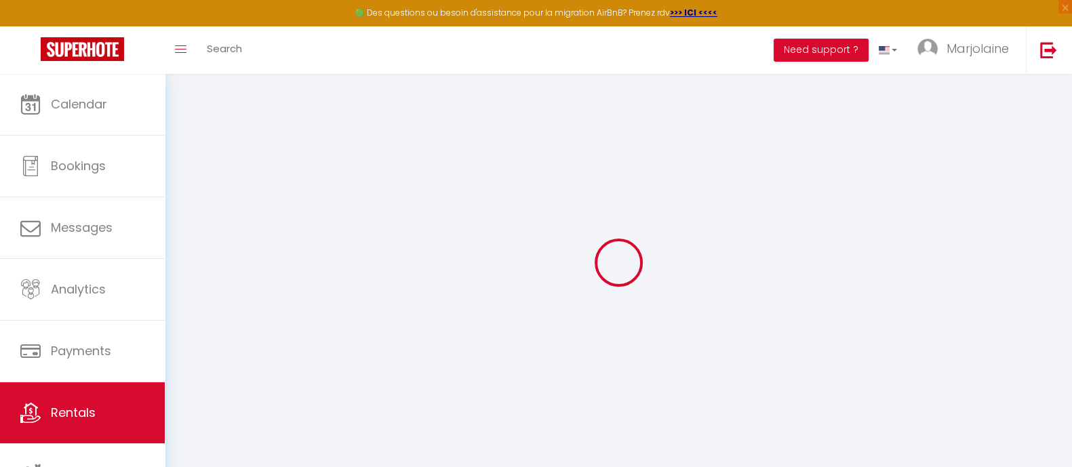
checkbox input "false"
select select "EUR"
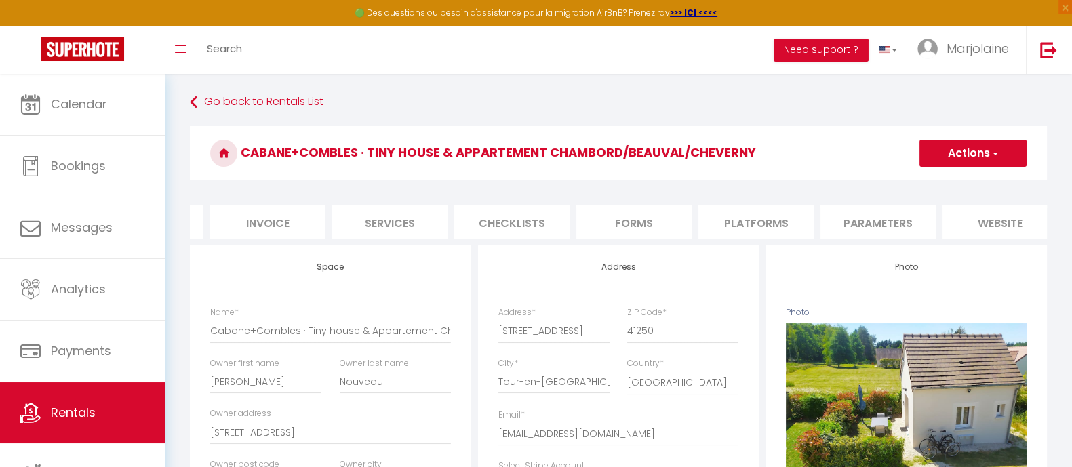
scroll to position [0, 281]
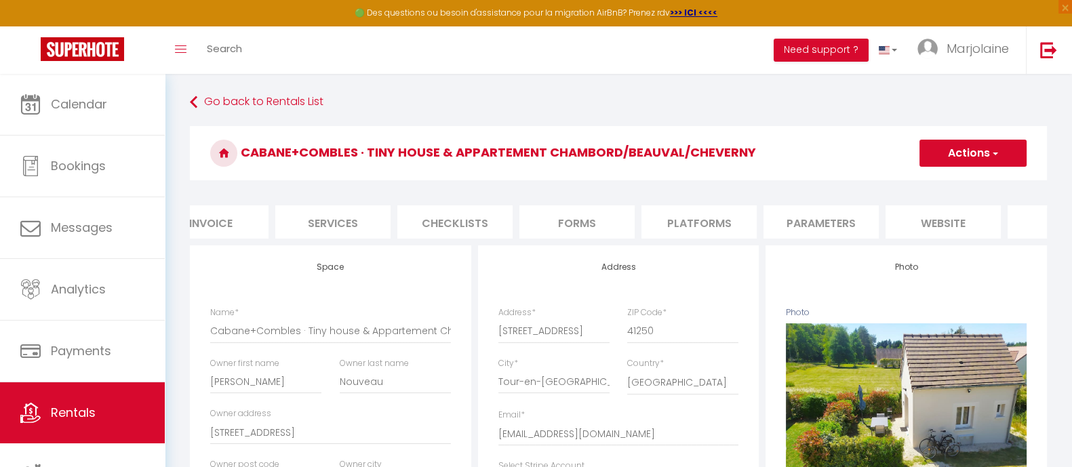
click at [684, 226] on li "Platforms" at bounding box center [699, 221] width 115 height 33
select select
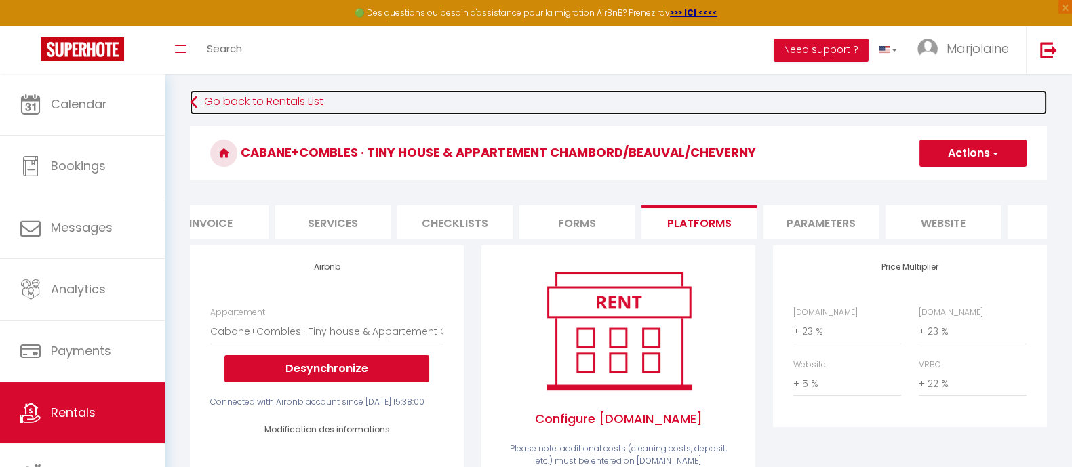
click at [196, 100] on icon at bounding box center [193, 102] width 7 height 24
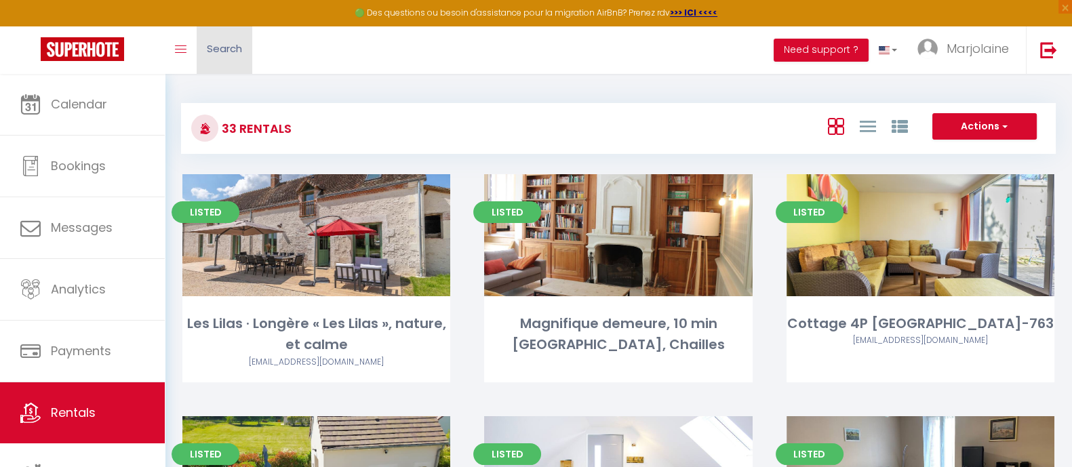
click at [237, 50] on span "Search" at bounding box center [224, 48] width 35 height 14
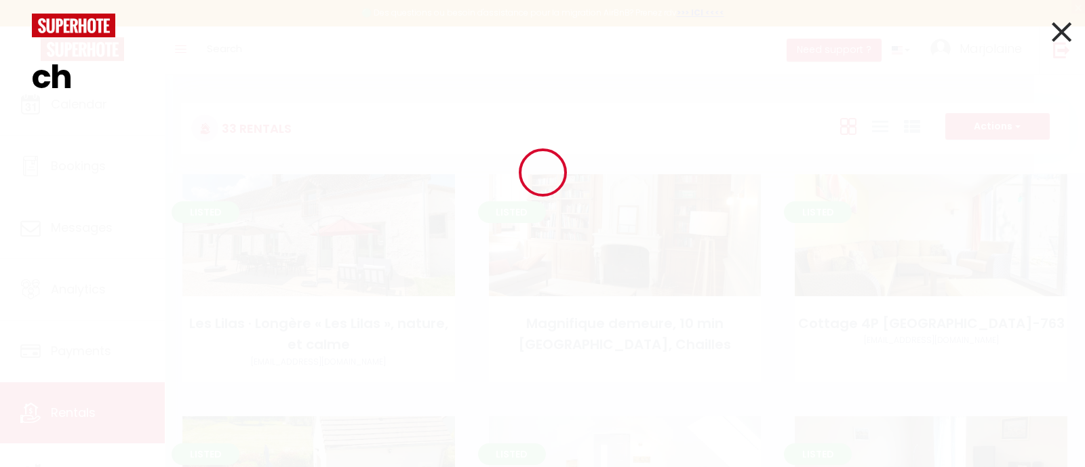
type input "c"
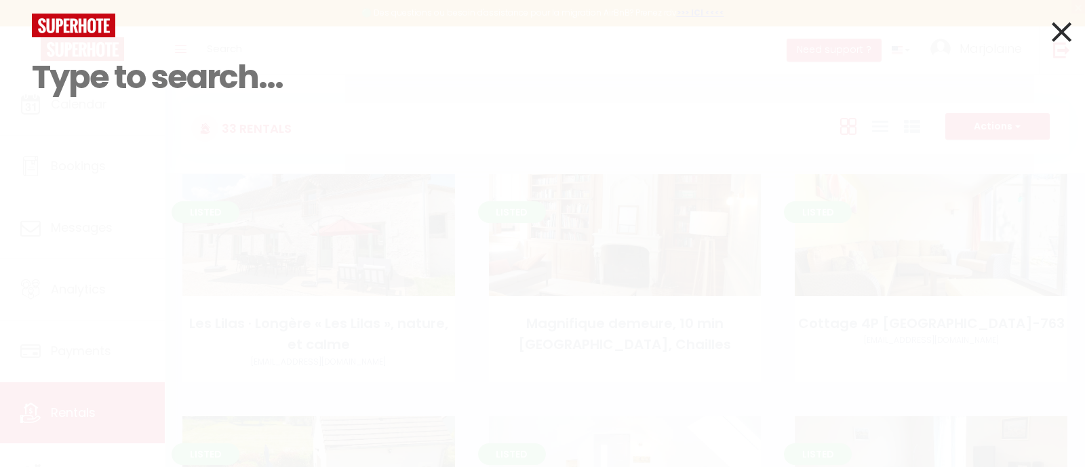
click at [1053, 28] on icon at bounding box center [1062, 32] width 20 height 34
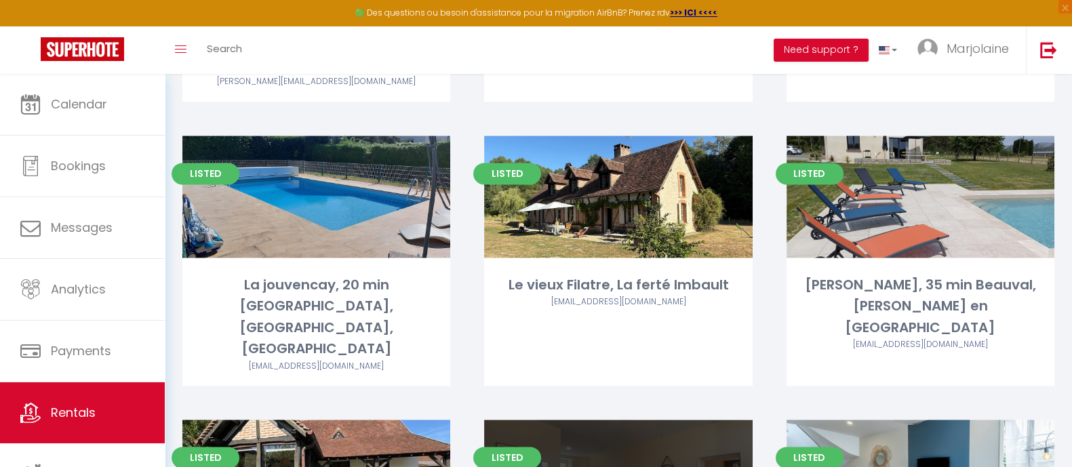
scroll to position [2392, 0]
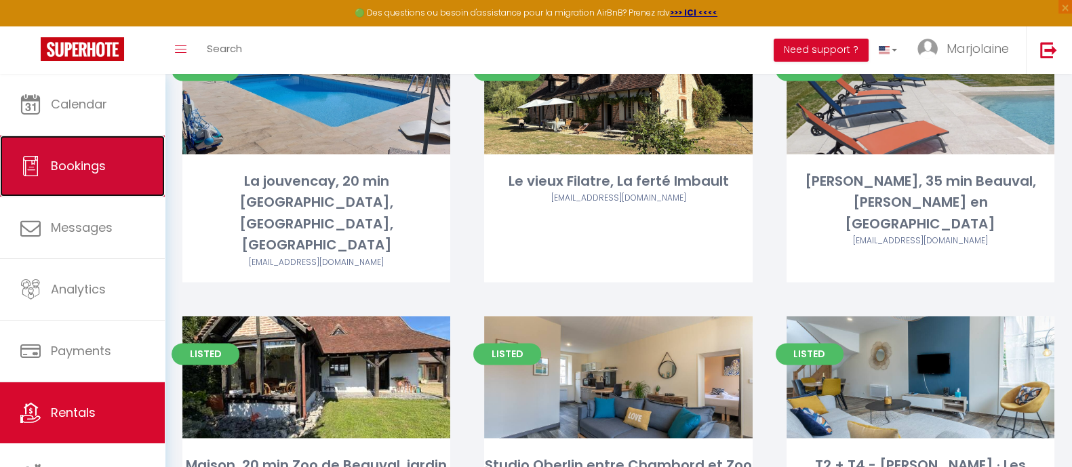
click at [71, 165] on span "Bookings" at bounding box center [78, 165] width 55 height 17
select select "not_cancelled"
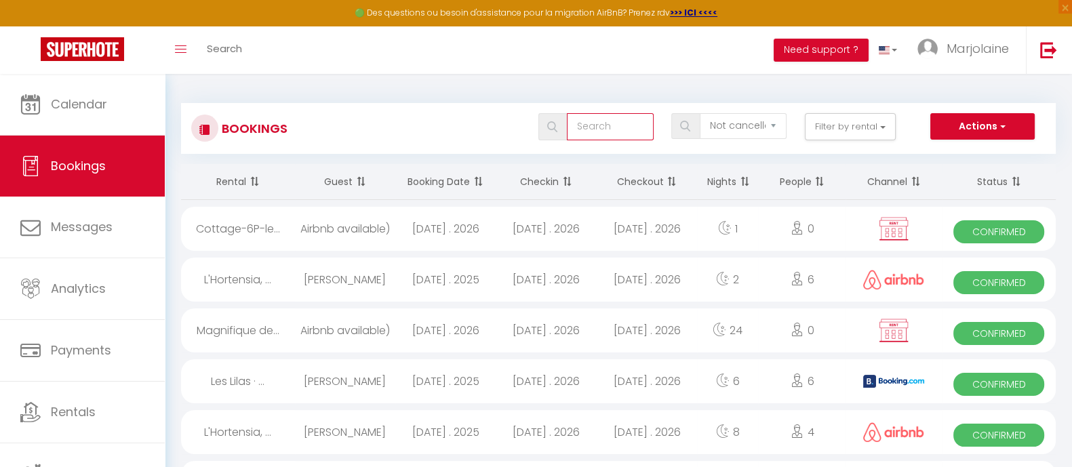
click at [611, 129] on input "text" at bounding box center [610, 126] width 87 height 27
type input "cheverny"
click at [547, 128] on img at bounding box center [552, 126] width 10 height 11
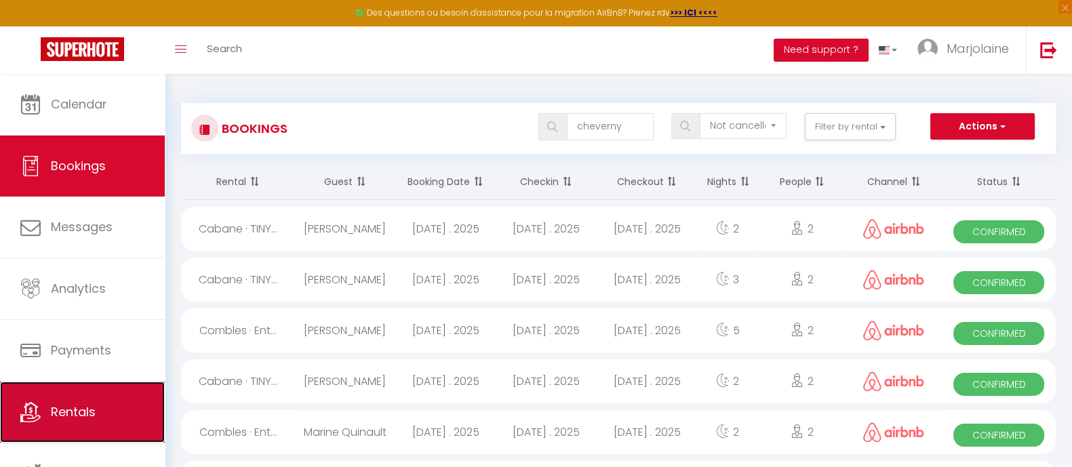
click at [82, 411] on span "Rentals" at bounding box center [73, 411] width 45 height 17
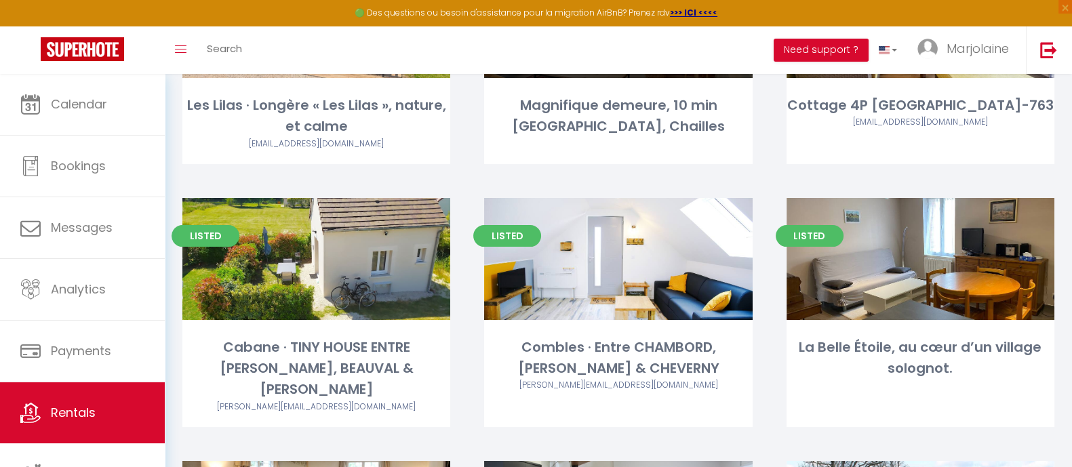
scroll to position [254, 0]
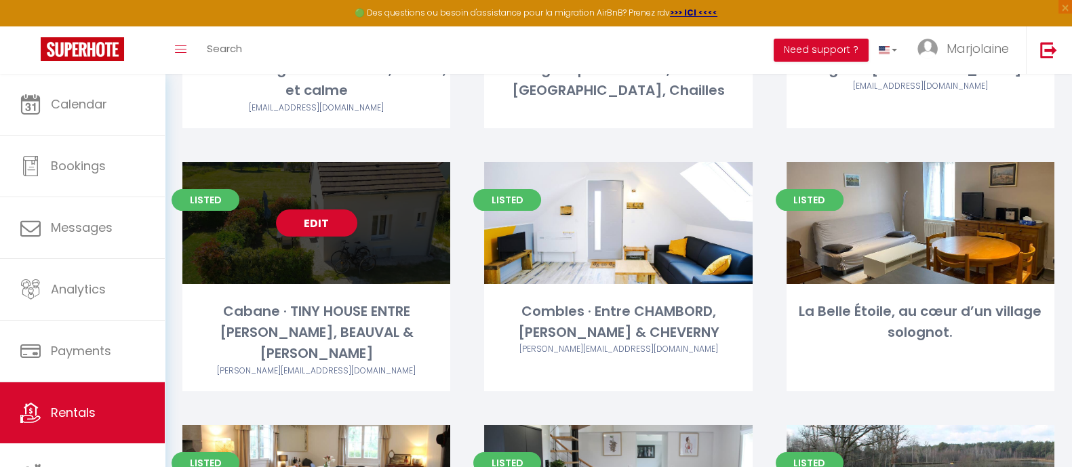
click at [411, 260] on div "Edit" at bounding box center [316, 223] width 268 height 122
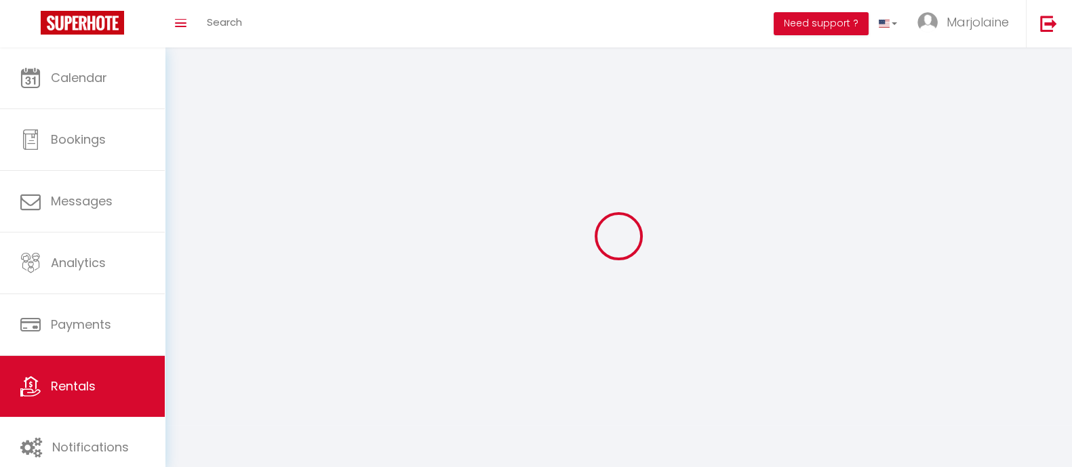
select select "28"
select select
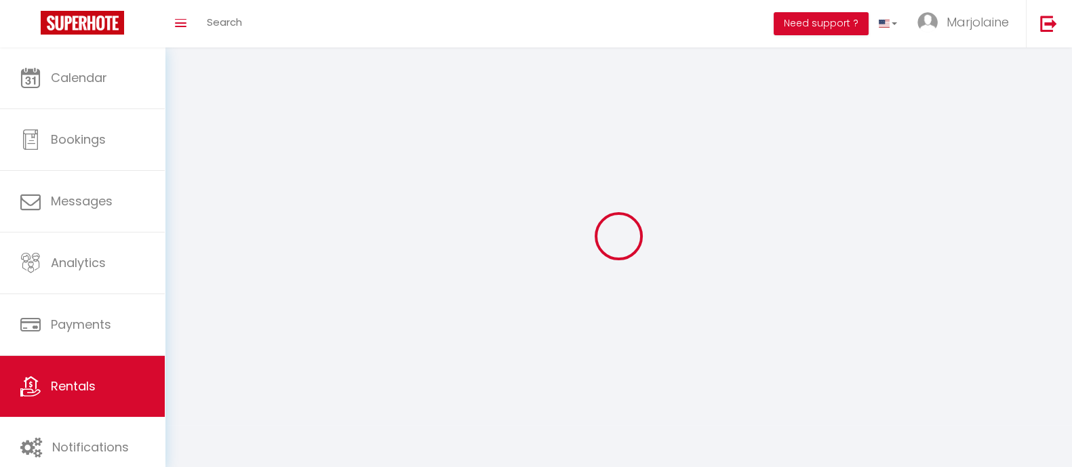
select select
checkbox input "false"
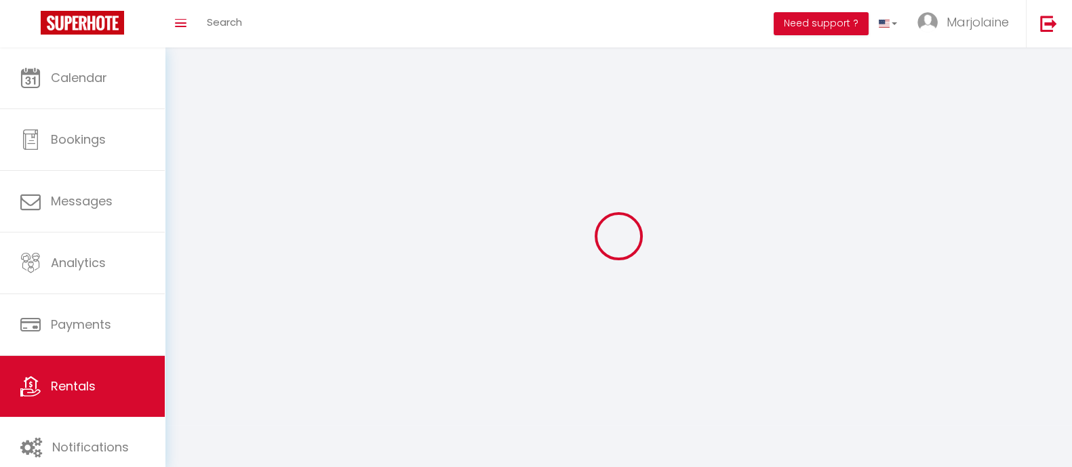
checkbox input "false"
select select
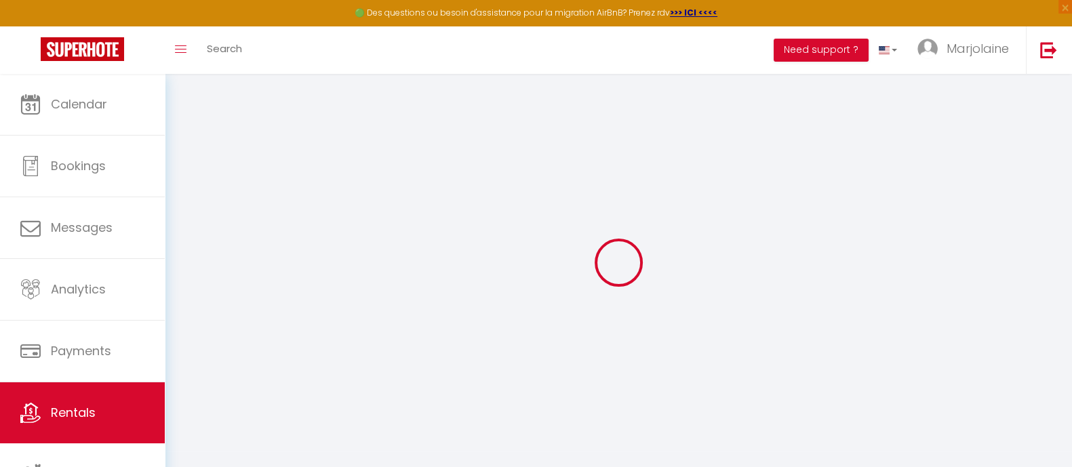
select select
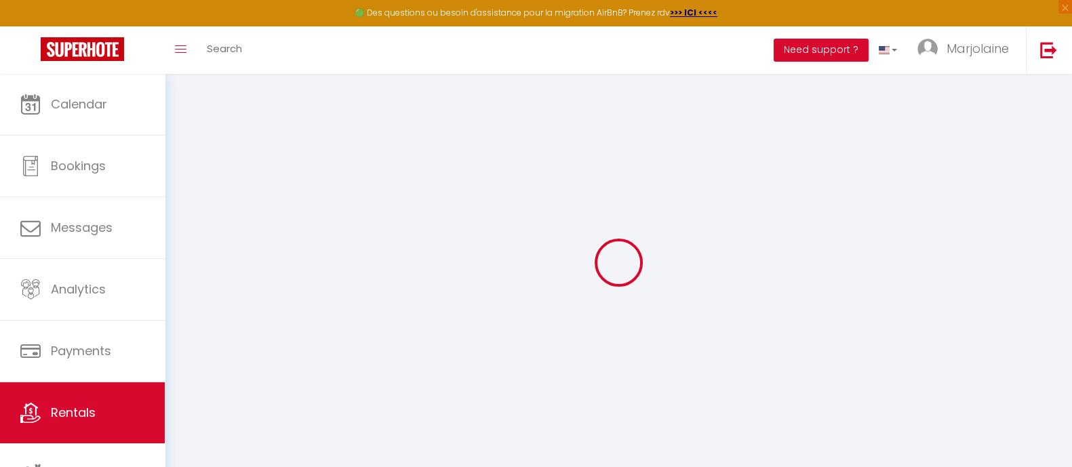
select select
checkbox input "false"
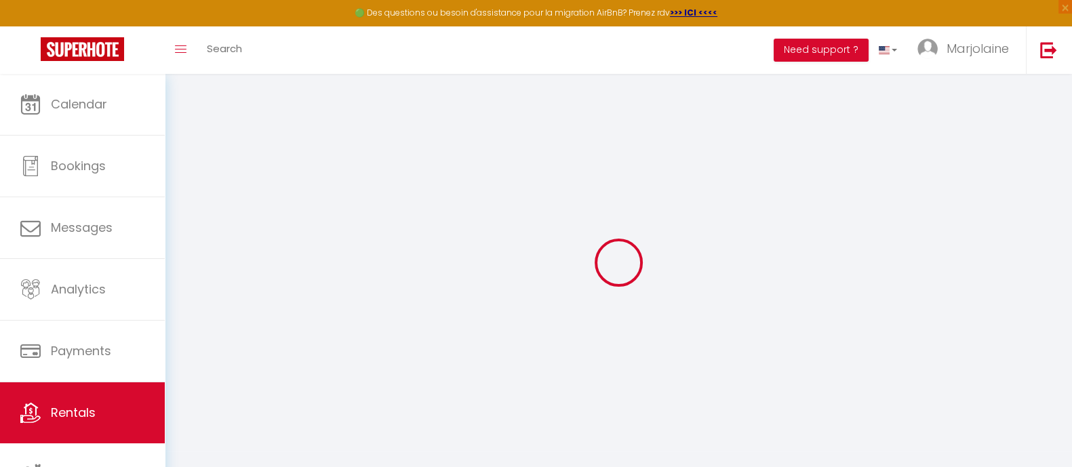
select select
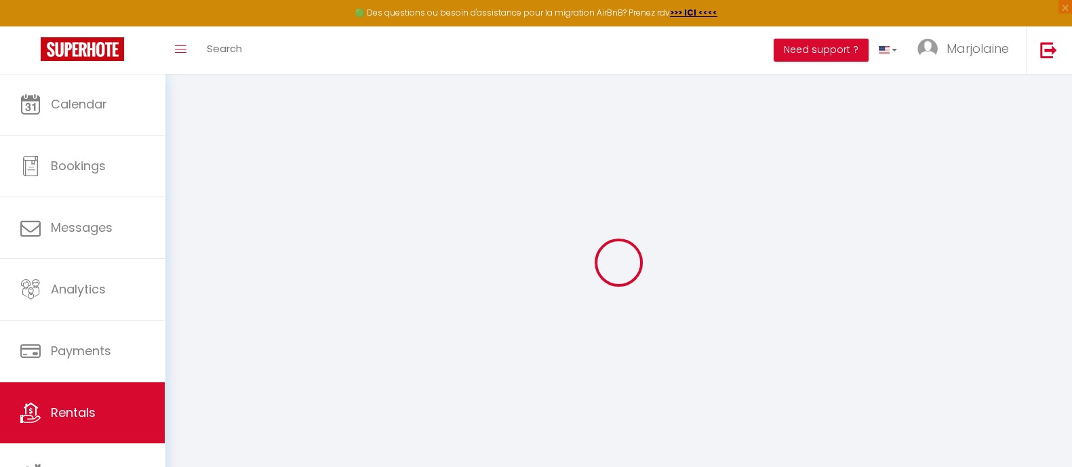
select select
checkbox input "false"
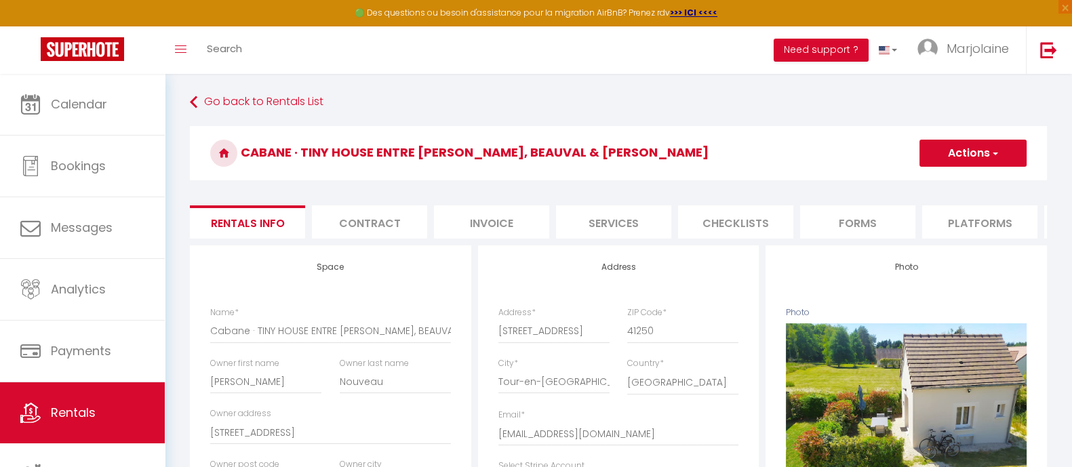
click at [1000, 147] on button "Actions" at bounding box center [973, 153] width 107 height 27
click at [610, 215] on li "Services" at bounding box center [613, 221] width 115 height 33
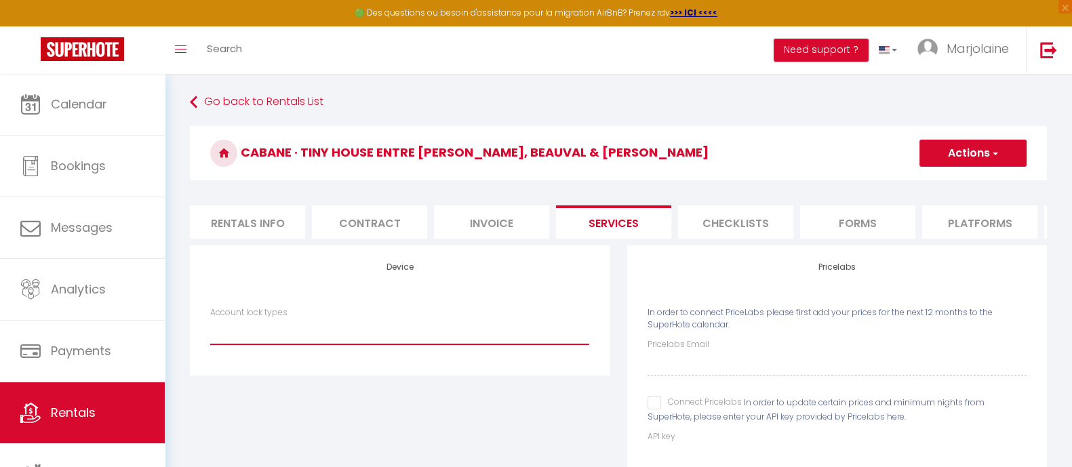
click at [393, 342] on select "Igloohome IgloohomeV2" at bounding box center [399, 332] width 379 height 26
click at [210, 331] on select "Igloohome IgloohomeV2" at bounding box center [399, 332] width 379 height 26
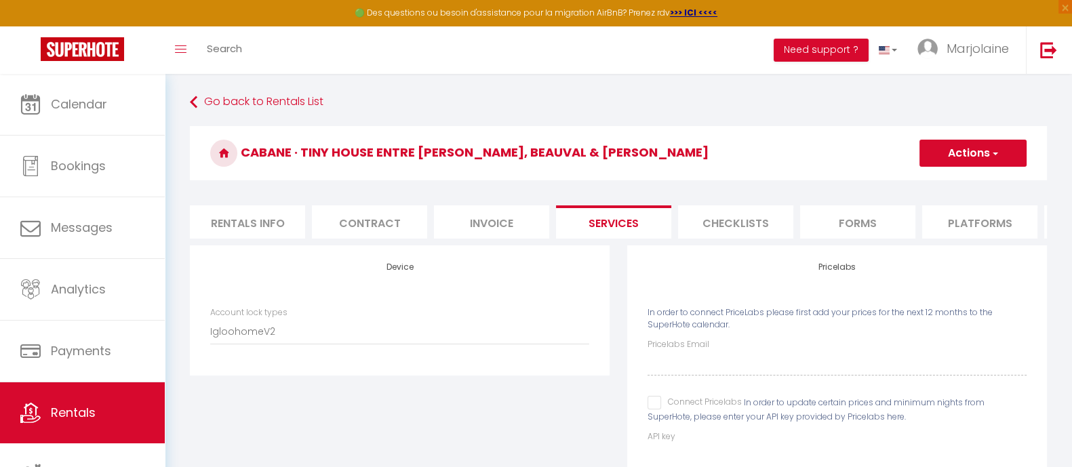
click at [977, 223] on li "Platforms" at bounding box center [979, 221] width 115 height 33
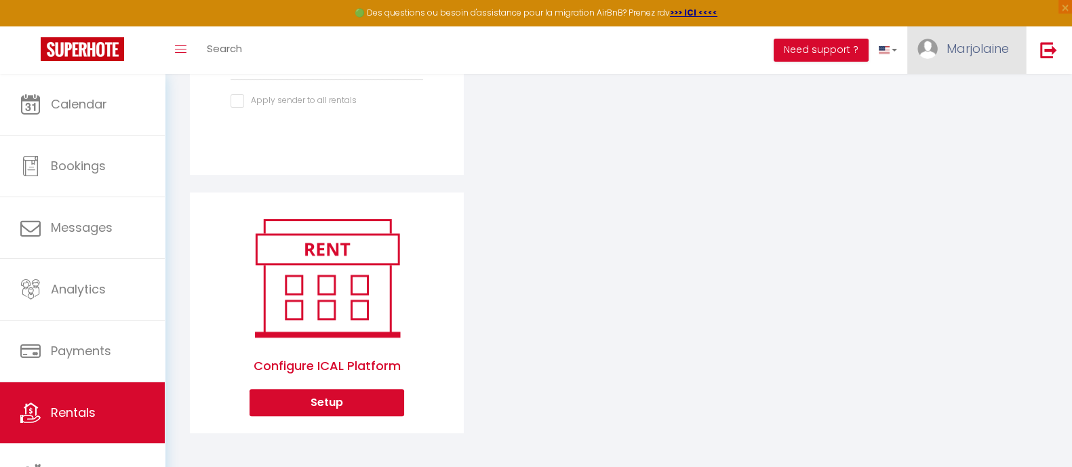
click at [972, 49] on span "Marjolaine" at bounding box center [978, 48] width 62 height 17
click at [969, 96] on link "Settings" at bounding box center [972, 94] width 100 height 23
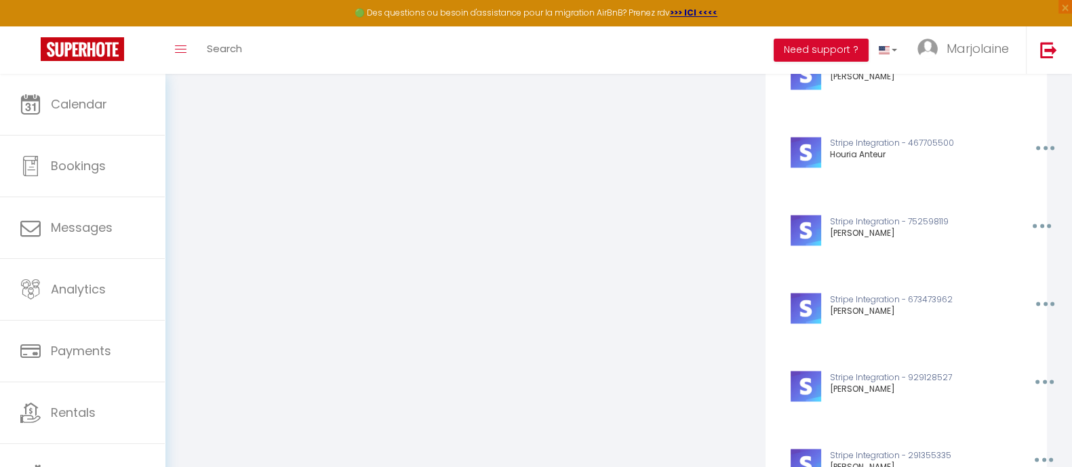
scroll to position [3041, 0]
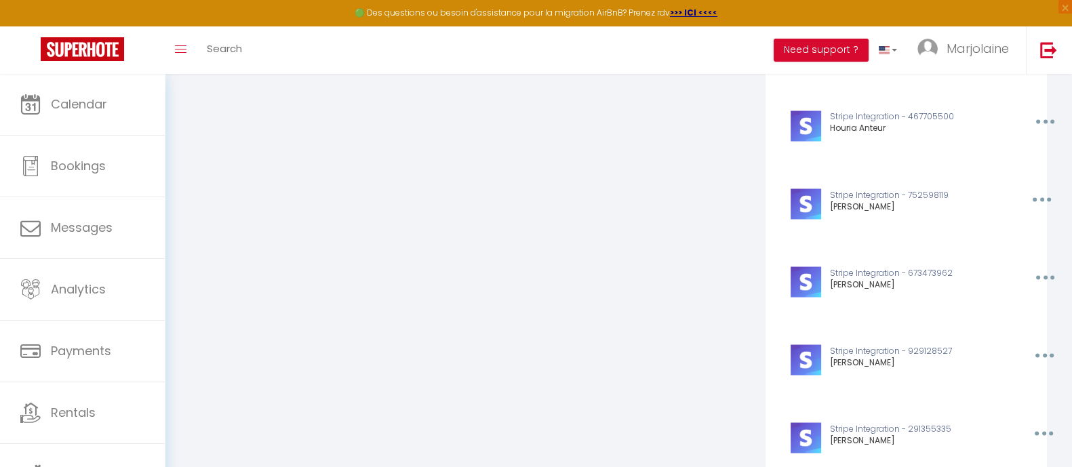
click at [1044, 279] on icon "button" at bounding box center [1046, 277] width 4 height 4
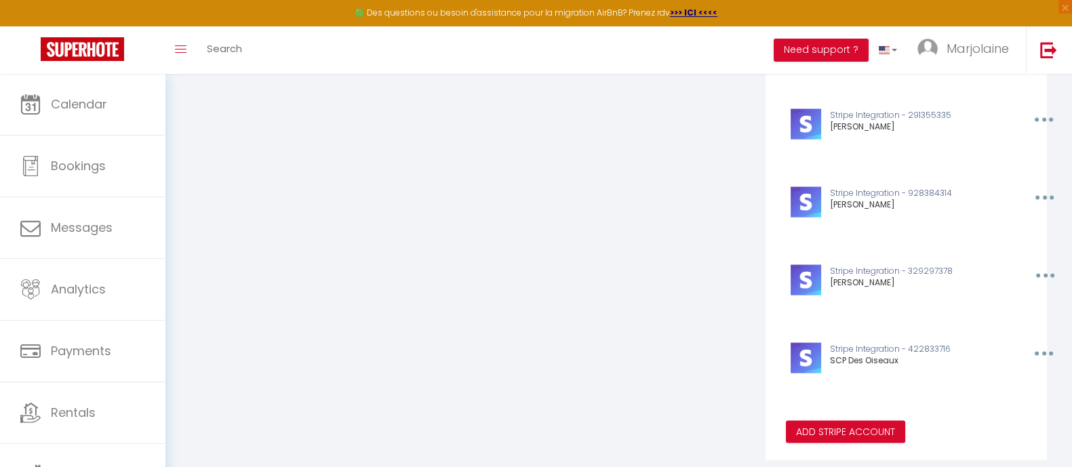
scroll to position [3398, 0]
